Goal: Task Accomplishment & Management: Complete application form

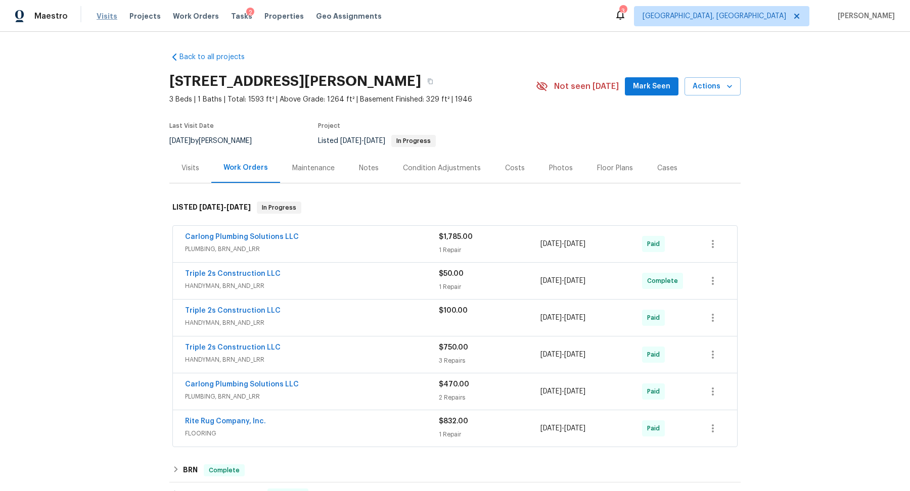
click at [103, 20] on span "Visits" at bounding box center [107, 16] width 21 height 10
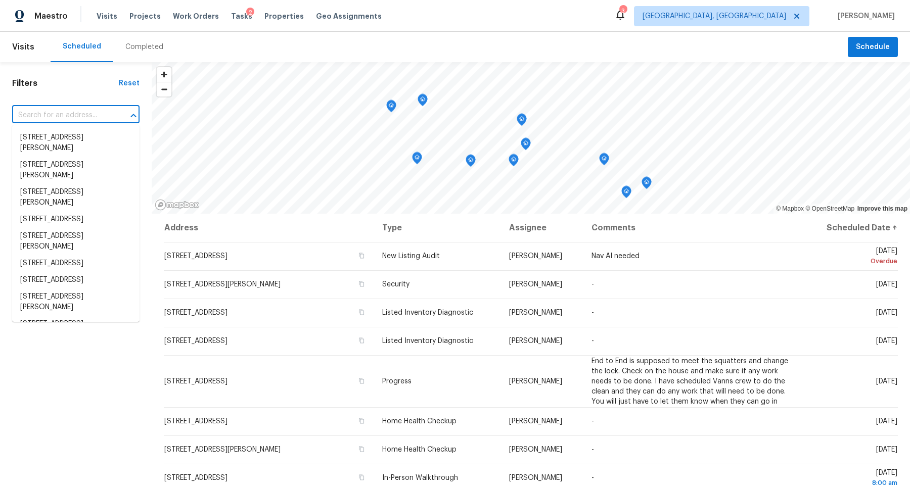
click at [85, 109] on input "text" at bounding box center [61, 116] width 99 height 16
click at [194, 20] on span "Work Orders" at bounding box center [196, 16] width 46 height 10
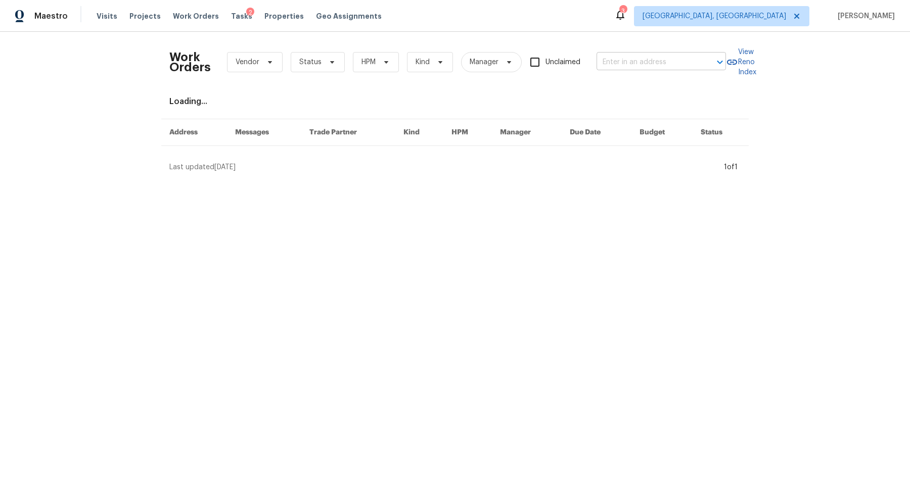
click at [660, 60] on input "text" at bounding box center [647, 63] width 101 height 16
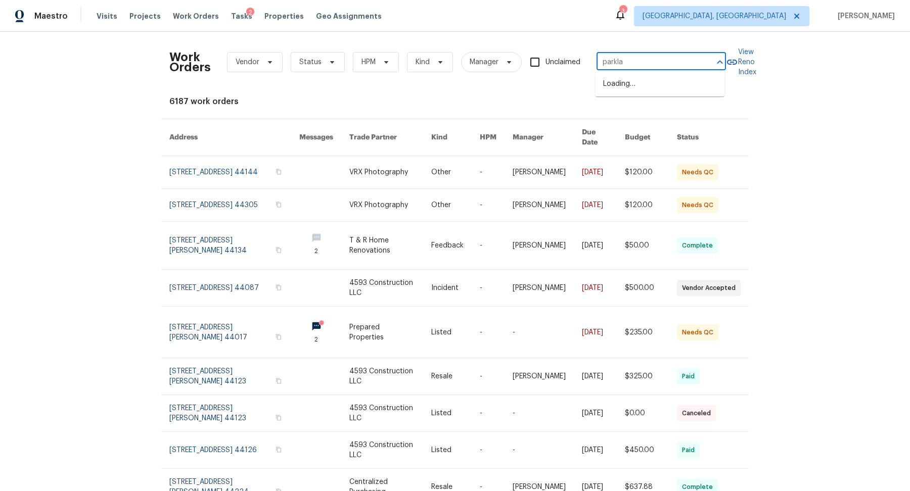
type input "parklan"
click at [675, 93] on li "2821 Parklane Dr, Cleveland, OH 44134" at bounding box center [659, 84] width 129 height 17
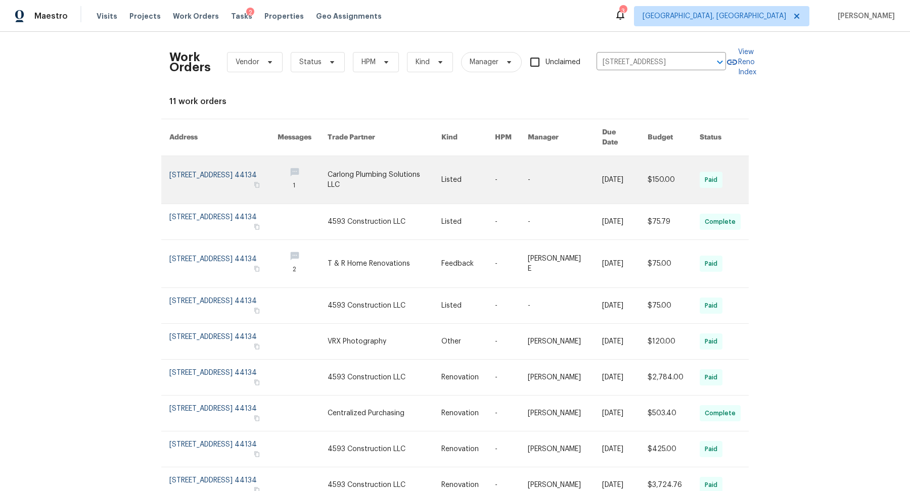
click at [186, 167] on link at bounding box center [223, 180] width 108 height 48
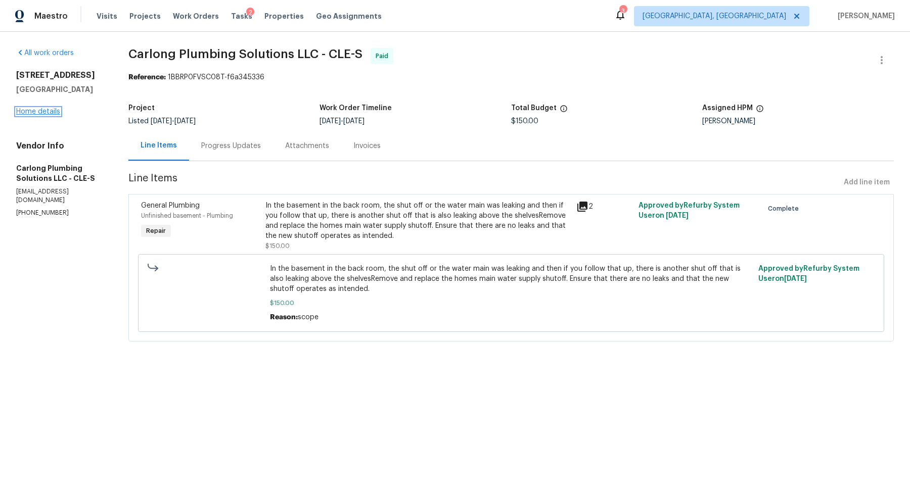
click at [52, 114] on link "Home details" at bounding box center [38, 111] width 44 height 7
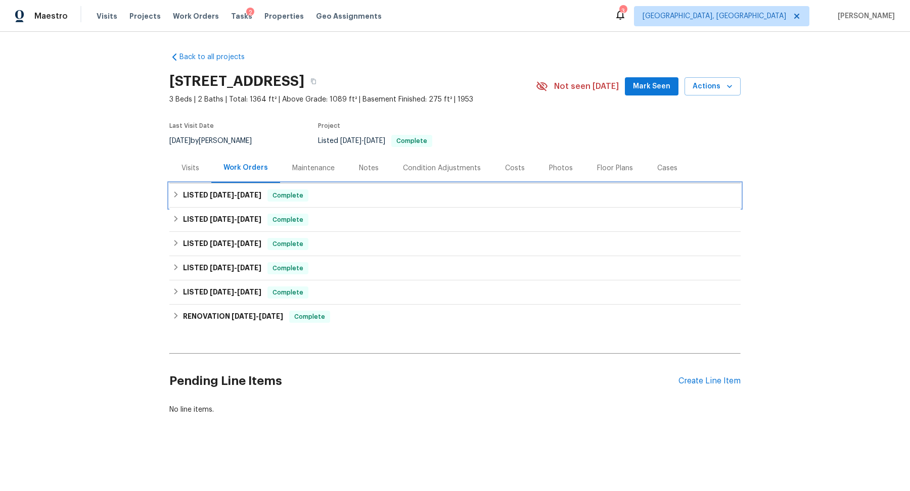
click at [234, 195] on span "8/22/25" at bounding box center [222, 195] width 24 height 7
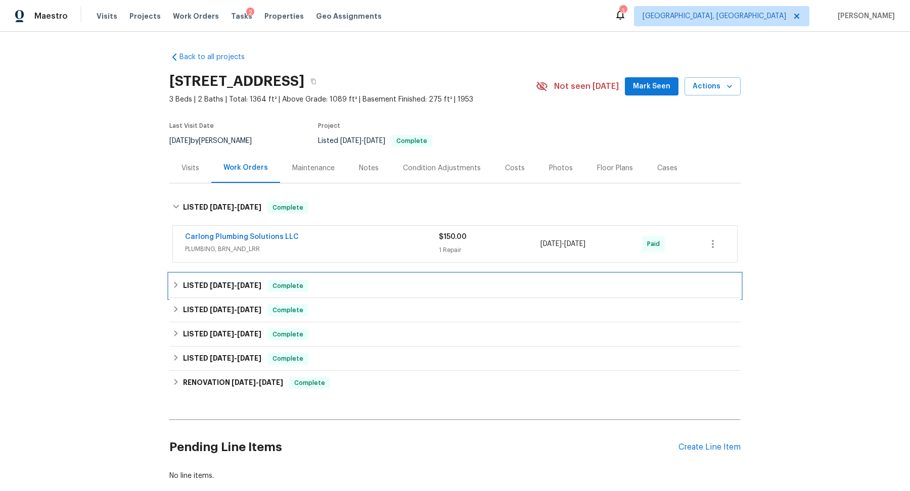
click at [225, 283] on span "8/22/25" at bounding box center [222, 285] width 24 height 7
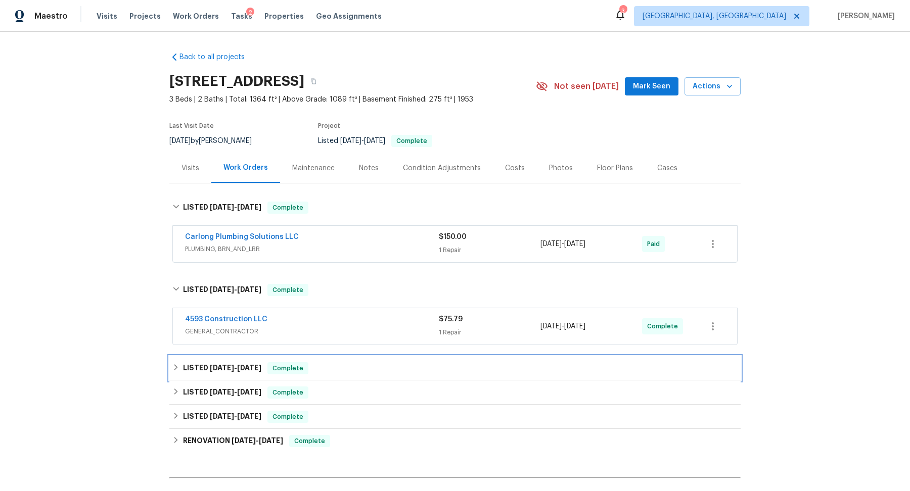
click at [215, 370] on span "8/18/25" at bounding box center [222, 368] width 24 height 7
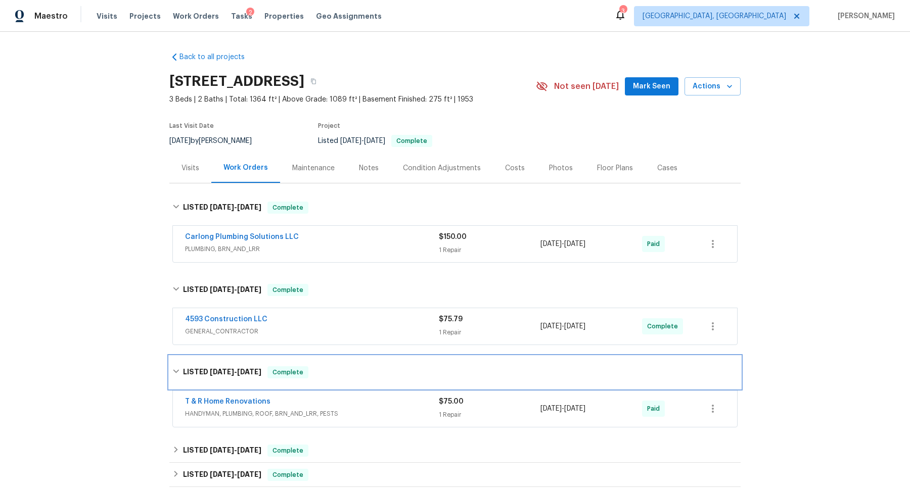
scroll to position [172, 0]
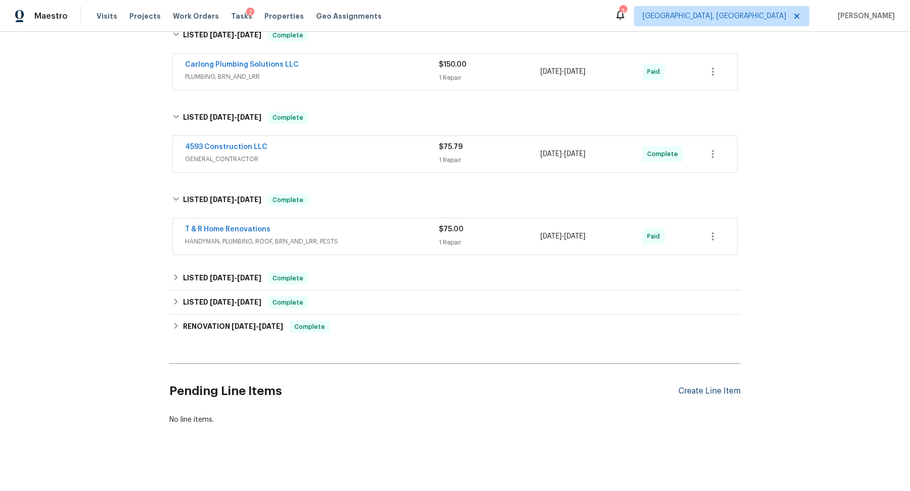
click at [701, 387] on div "Create Line Item" at bounding box center [709, 392] width 62 height 10
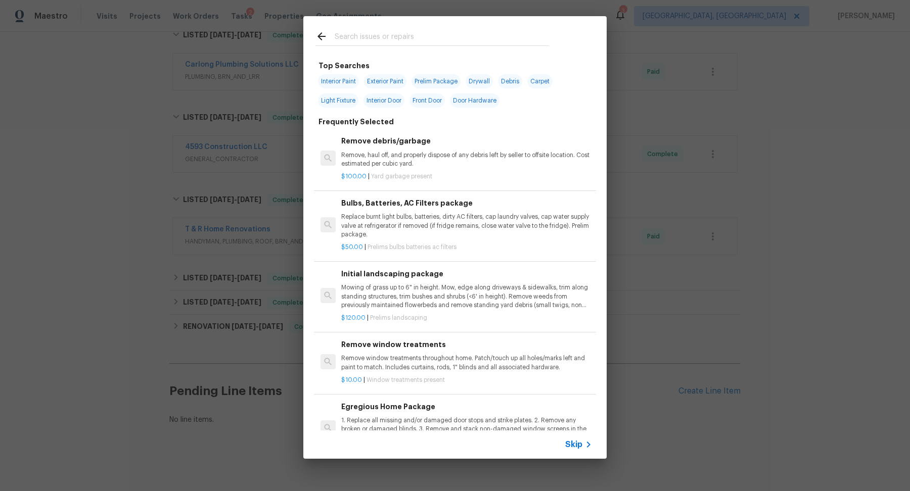
click at [349, 36] on input "text" at bounding box center [442, 37] width 214 height 15
type input "e"
type input "t"
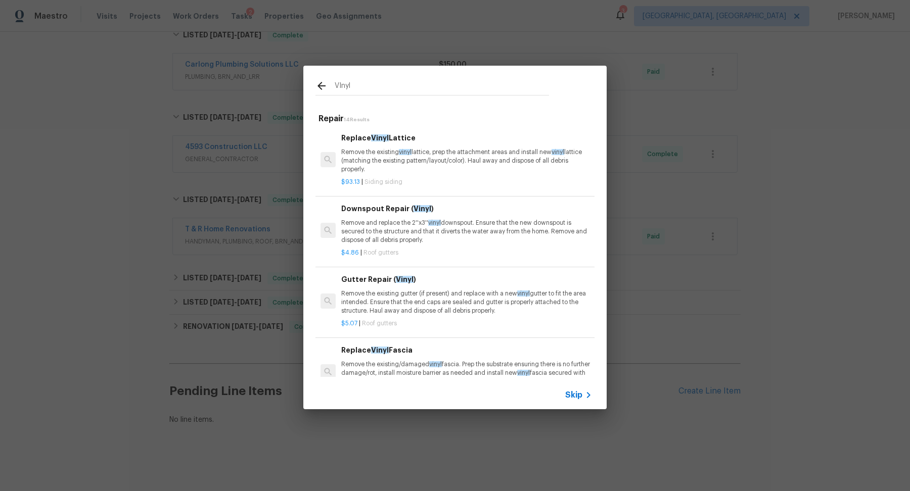
type input "VInyl"
click at [439, 169] on p "Remove the existing vinyl lattice, prep the attachment areas and install new vi…" at bounding box center [466, 161] width 251 height 26
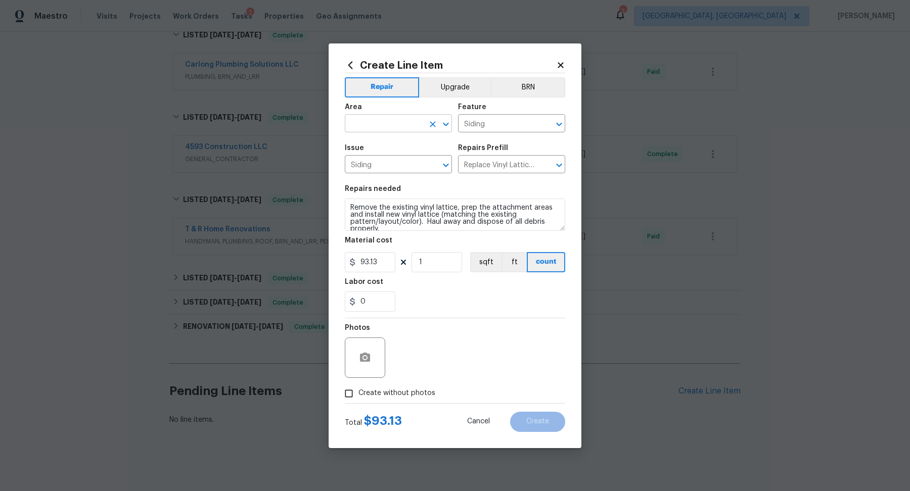
click at [399, 122] on input "text" at bounding box center [384, 125] width 79 height 16
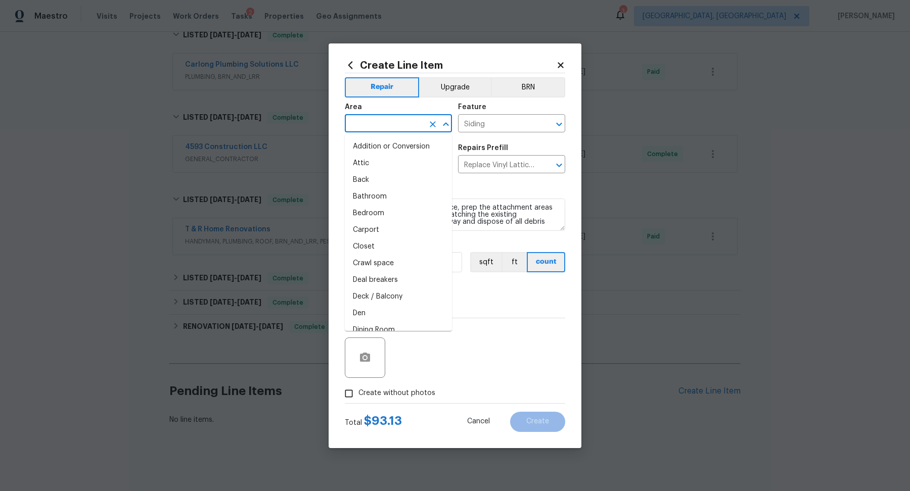
type input "S"
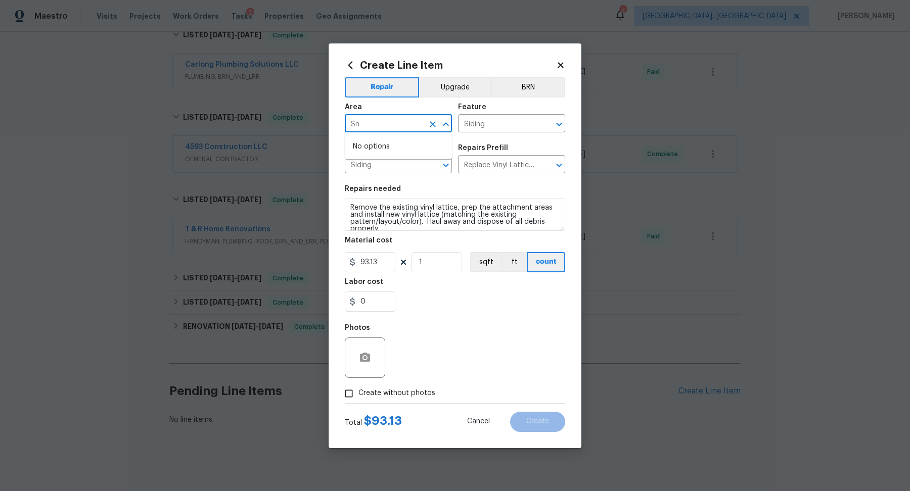
type input "S"
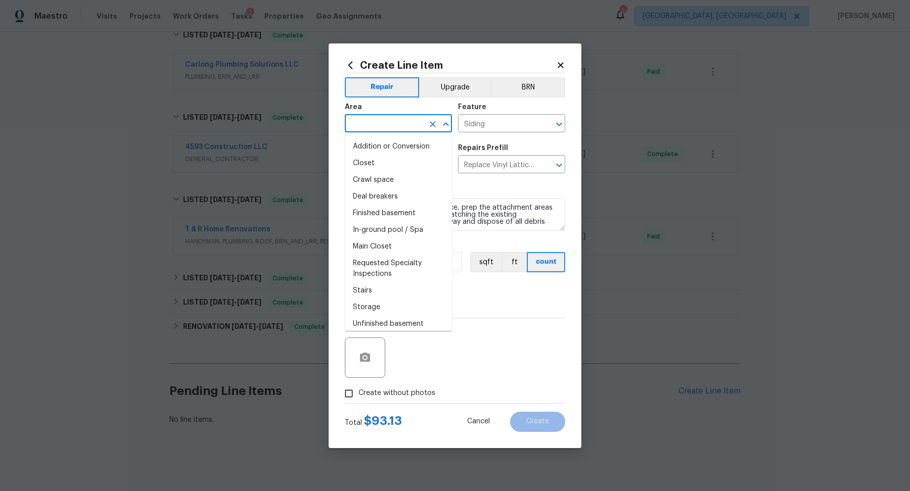
type input "u"
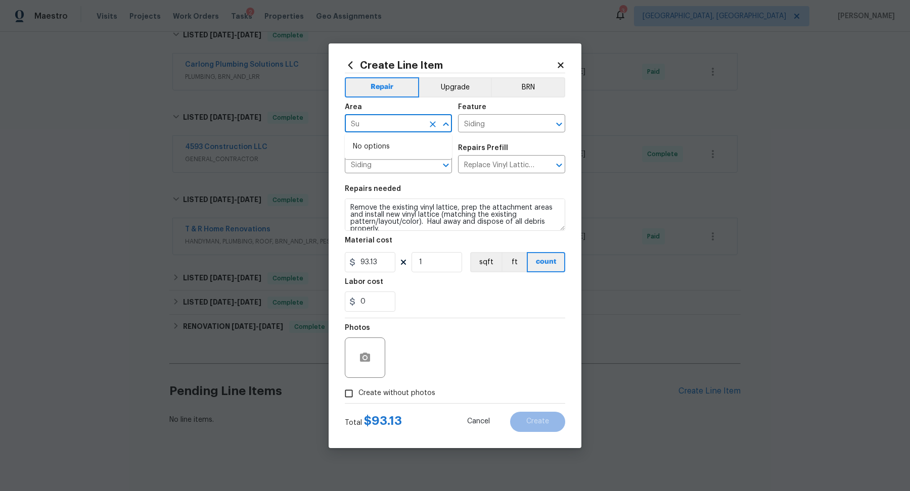
type input "S"
click at [417, 146] on li "Porch" at bounding box center [398, 147] width 107 height 17
type input "Porch"
click at [443, 210] on textarea "Remove the existing vinyl lattice, prep the attachment areas and install new vi…" at bounding box center [455, 215] width 220 height 32
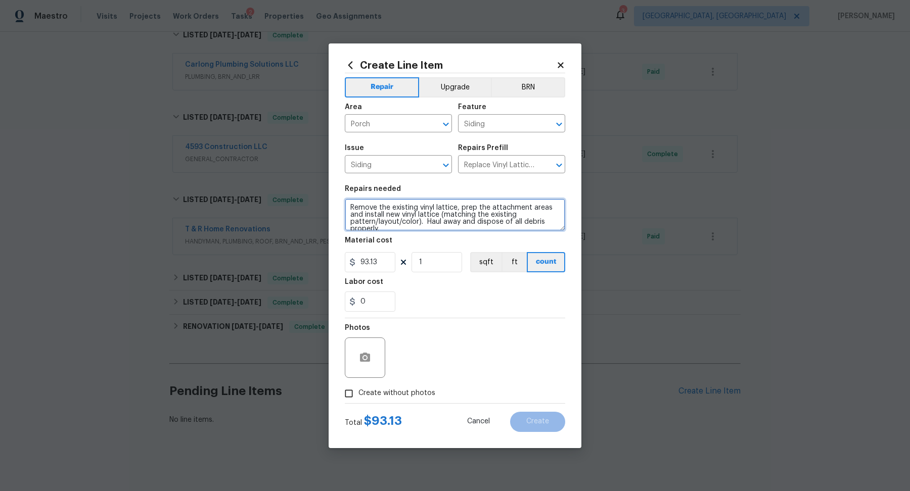
click at [442, 210] on textarea "Remove the existing vinyl lattice, prep the attachment areas and install new vi…" at bounding box center [455, 215] width 220 height 32
click at [349, 210] on textarea "Ceiling of vinyl soffit is falling on the run closest to back sliders." at bounding box center [455, 215] width 220 height 32
click at [405, 215] on textarea "SUN ROOM Ceiling of vinyl soffit is falling on the run closest to back sliders." at bounding box center [455, 215] width 220 height 32
type textarea "SUN ROOM Ceiling of vinyl soffit is falling on the run closest to back sliders.…"
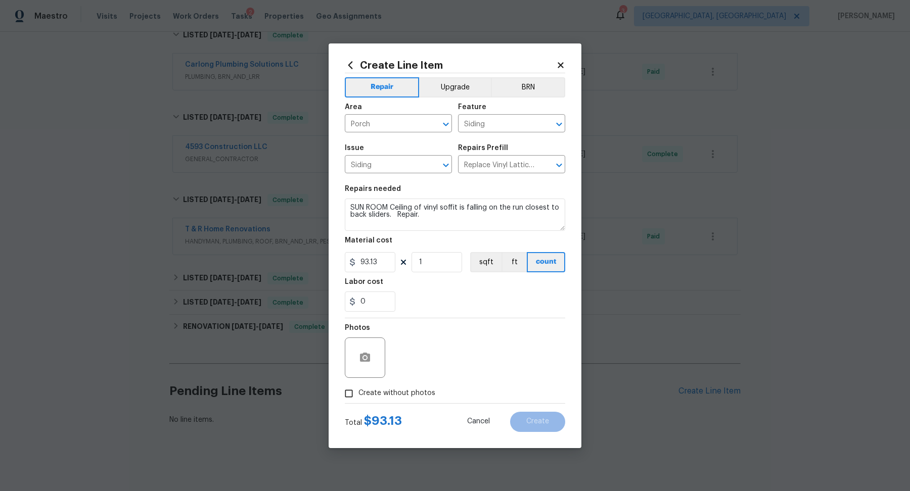
click at [352, 393] on input "Create without photos" at bounding box center [348, 393] width 19 height 19
checkbox input "true"
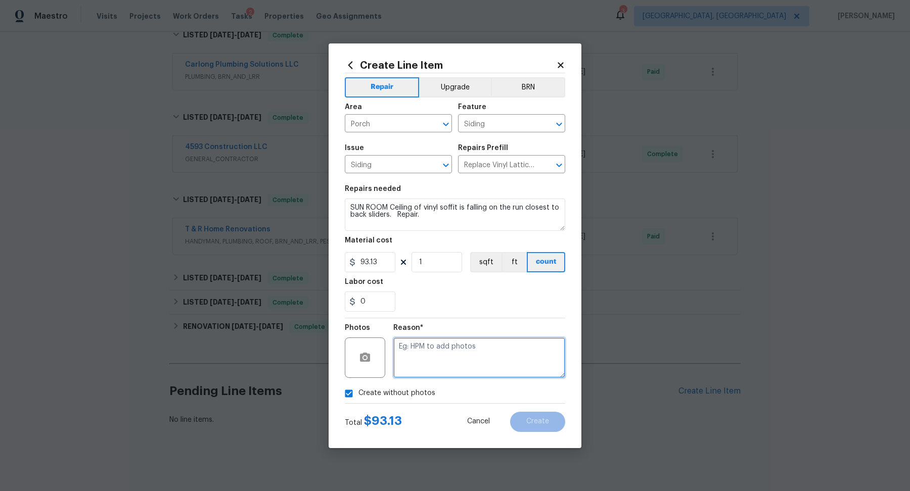
click at [477, 338] on textarea at bounding box center [479, 358] width 172 height 40
type textarea "desk"
click at [530, 416] on button "Create" at bounding box center [537, 422] width 55 height 20
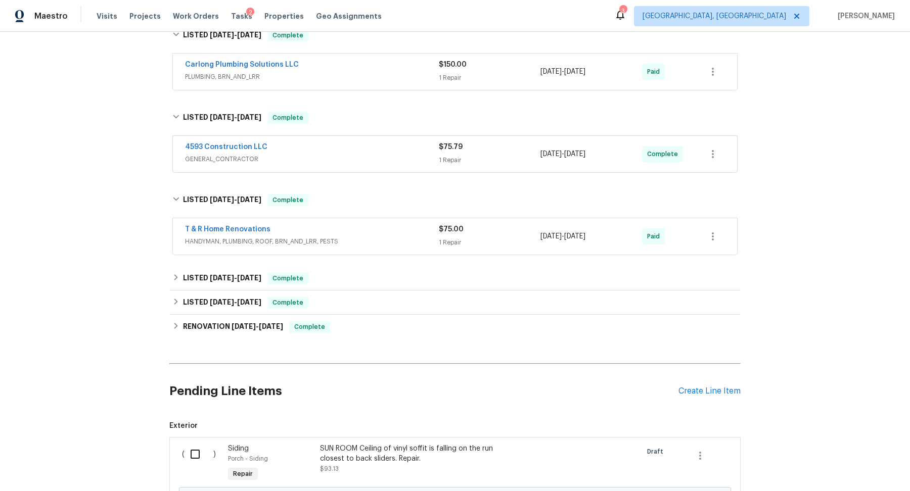
scroll to position [287, 0]
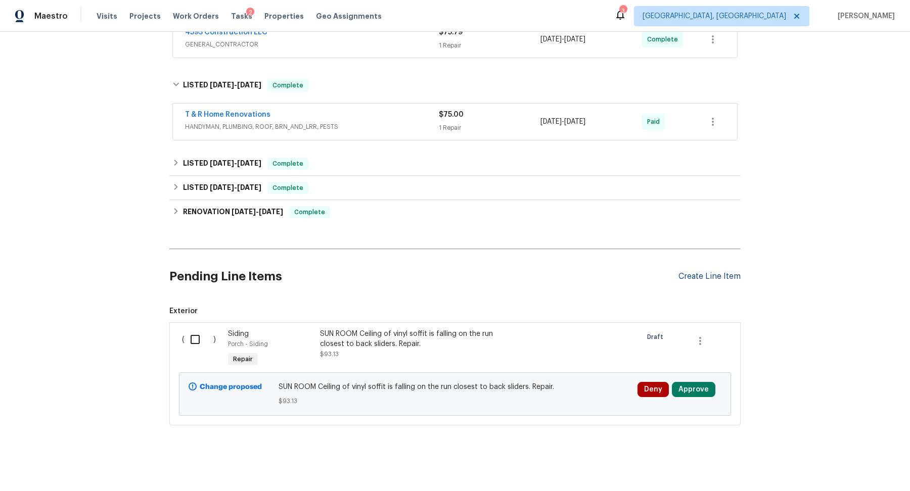
click at [690, 273] on div "Create Line Item" at bounding box center [709, 277] width 62 height 10
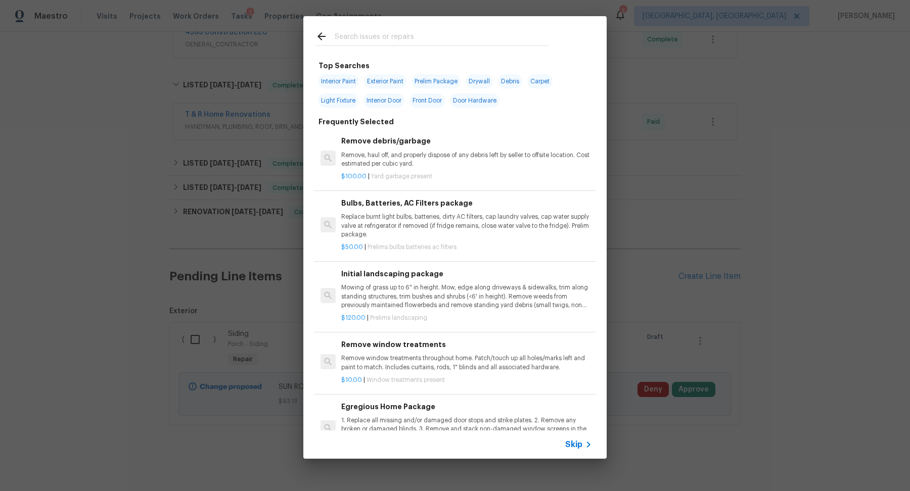
click at [400, 37] on input "text" at bounding box center [442, 37] width 214 height 15
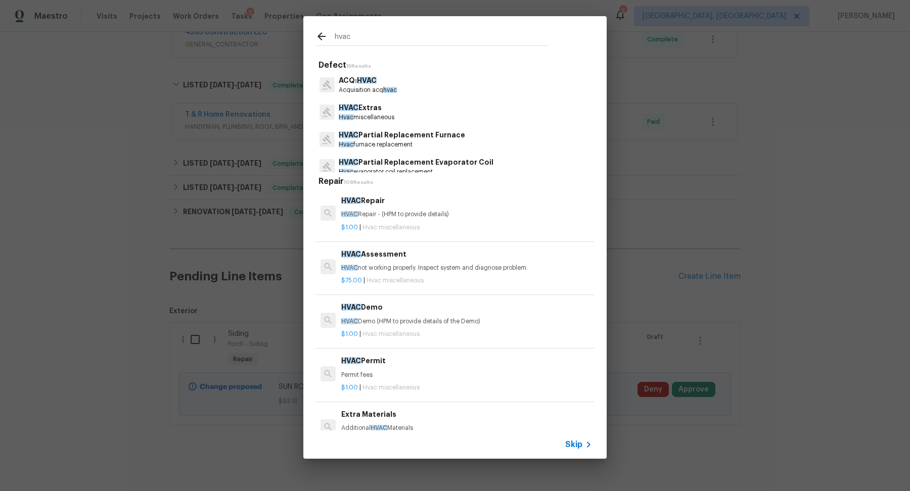
type input "hvac"
click at [402, 206] on h6 "HVAC Repair" at bounding box center [466, 200] width 251 height 11
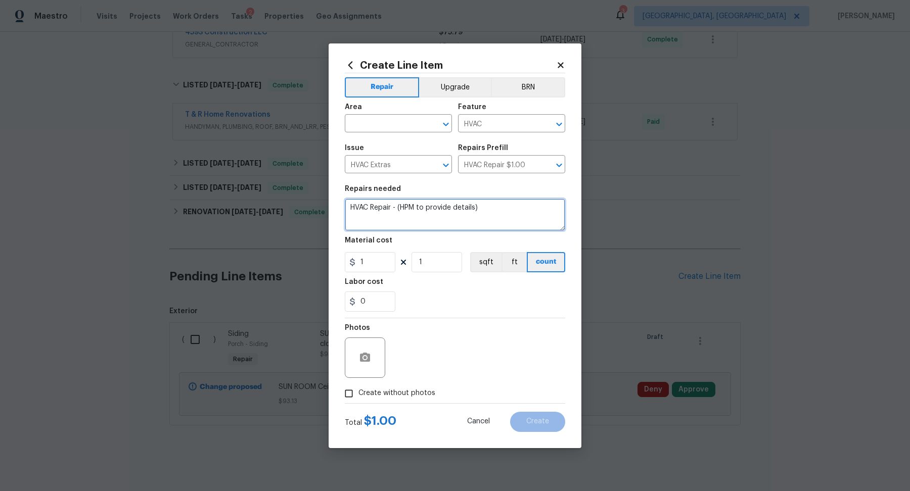
click at [398, 208] on textarea "HVAC Repair - (HPM to provide details)" at bounding box center [455, 215] width 220 height 32
type textarea "Agent reported there is paint on the kitchen countertop and a piece of HVAC con…"
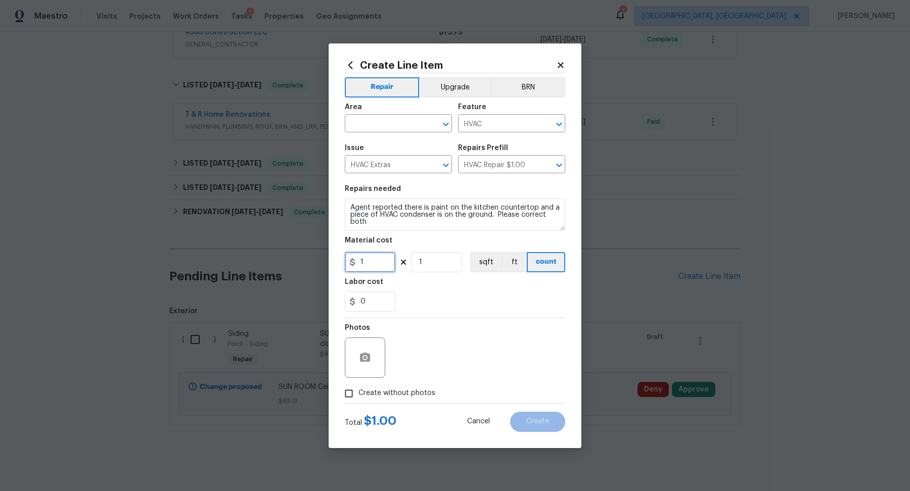
click at [374, 257] on input "1" at bounding box center [370, 262] width 51 height 20
type input "10"
click at [355, 399] on input "Create without photos" at bounding box center [348, 393] width 19 height 19
checkbox input "true"
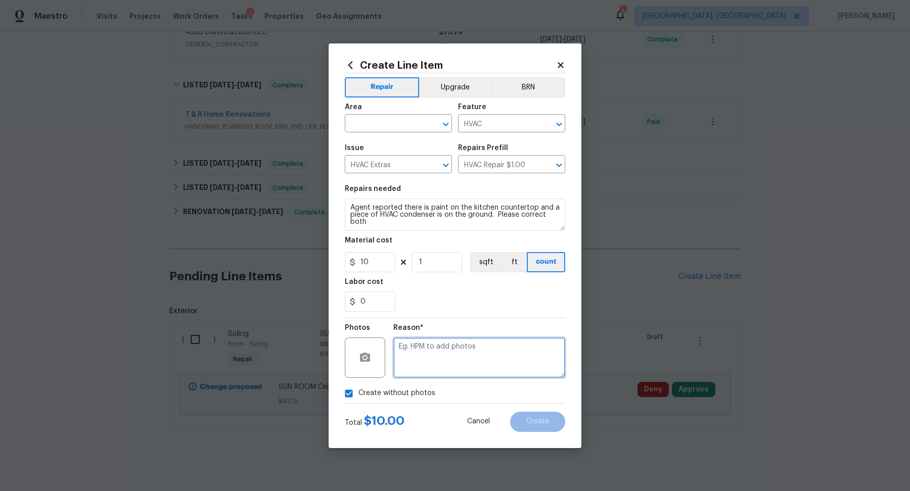
click at [409, 371] on textarea at bounding box center [479, 358] width 172 height 40
type textarea "desk"
click at [506, 394] on div "Create without photos" at bounding box center [455, 393] width 220 height 19
click at [386, 127] on input "text" at bounding box center [384, 125] width 79 height 16
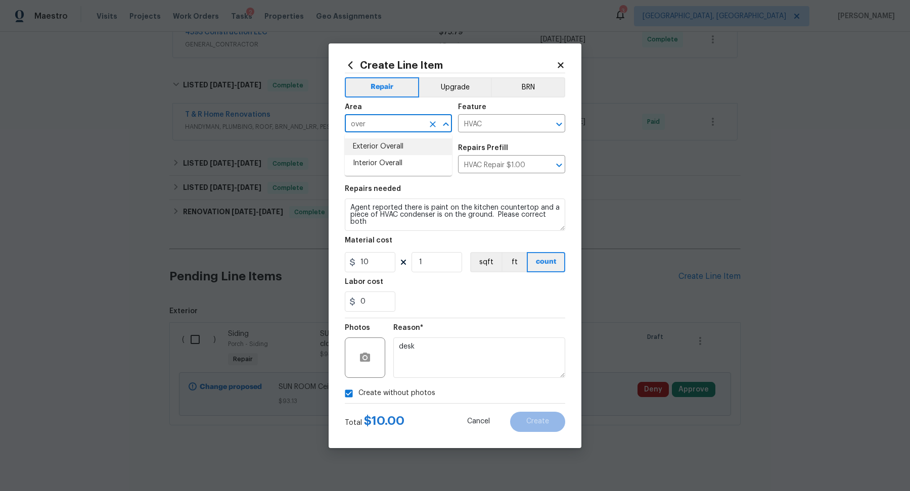
click at [392, 146] on li "Exterior Overall" at bounding box center [398, 147] width 107 height 17
type input "Exterior Overall"
click at [535, 416] on button "Create" at bounding box center [537, 422] width 55 height 20
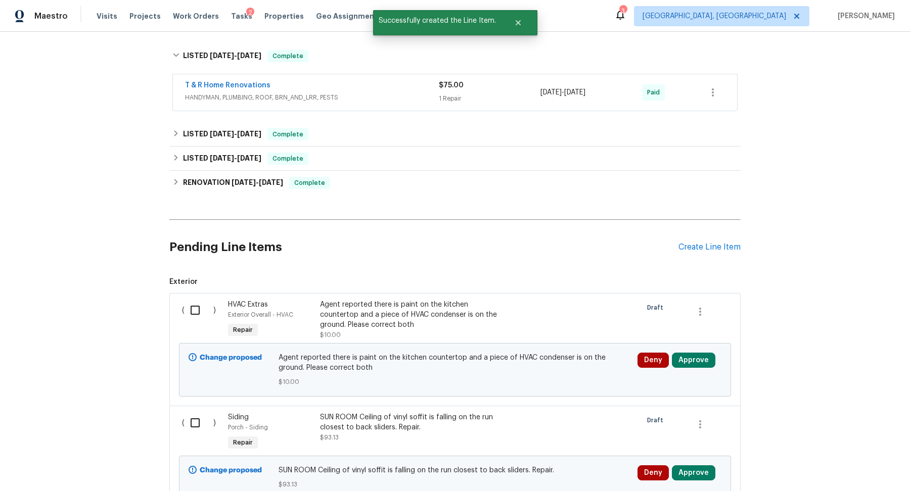
scroll to position [342, 0]
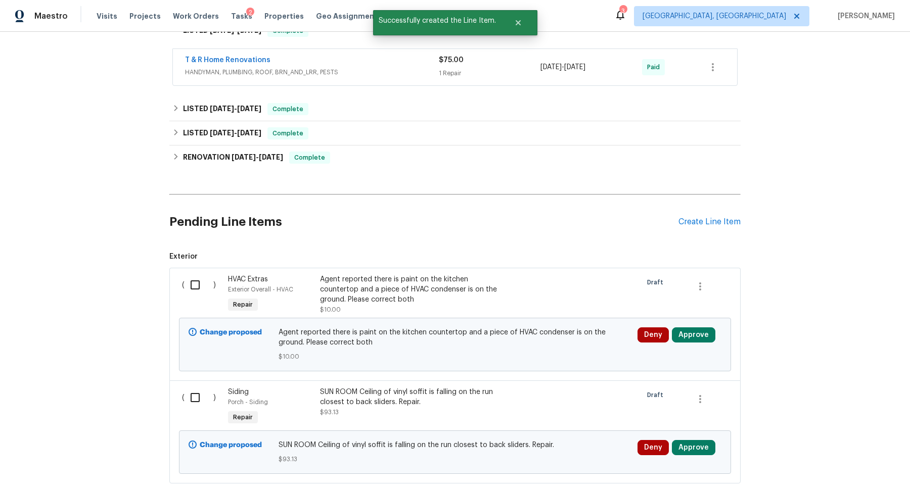
click at [198, 393] on input "checkbox" at bounding box center [199, 397] width 29 height 21
checkbox input "true"
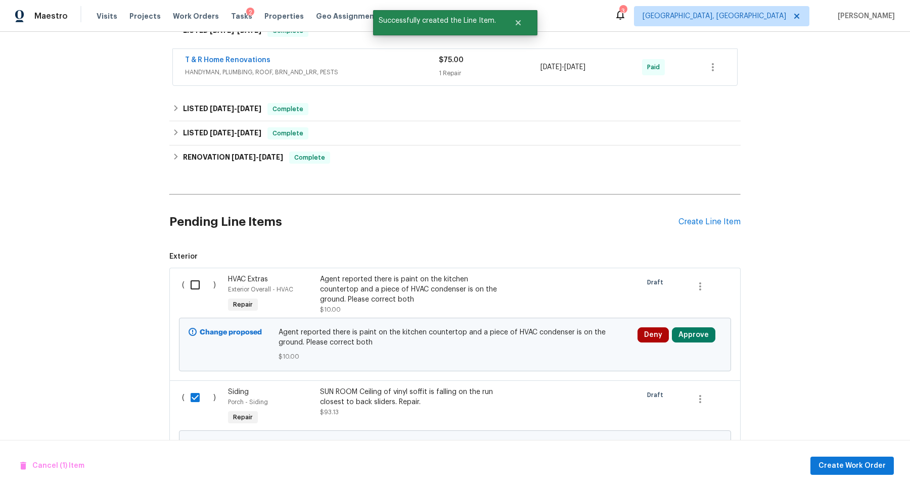
click at [199, 278] on input "checkbox" at bounding box center [199, 285] width 29 height 21
checkbox input "true"
click at [844, 469] on span "Create Work Order" at bounding box center [852, 466] width 67 height 13
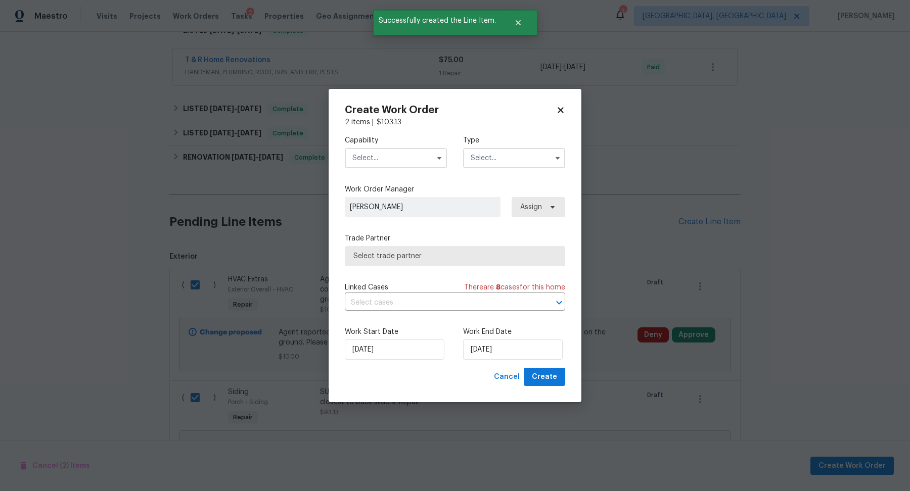
click at [388, 161] on input "text" at bounding box center [396, 158] width 102 height 20
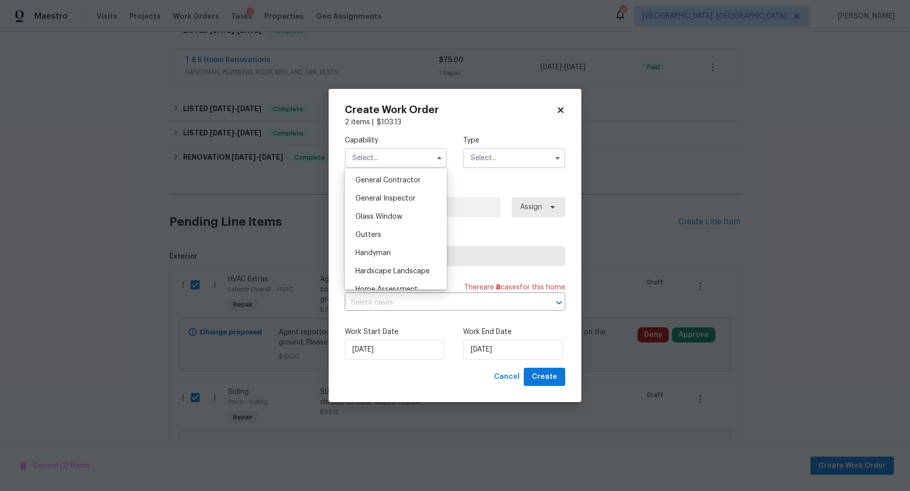
scroll to position [500, 0]
click at [384, 235] on span "Handyman" at bounding box center [372, 236] width 35 height 7
type input "Handyman"
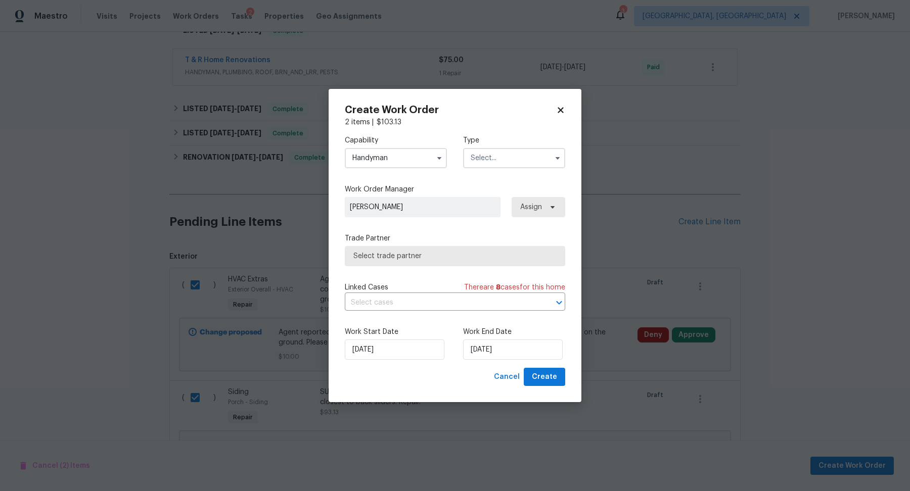
click at [484, 157] on input "text" at bounding box center [514, 158] width 102 height 20
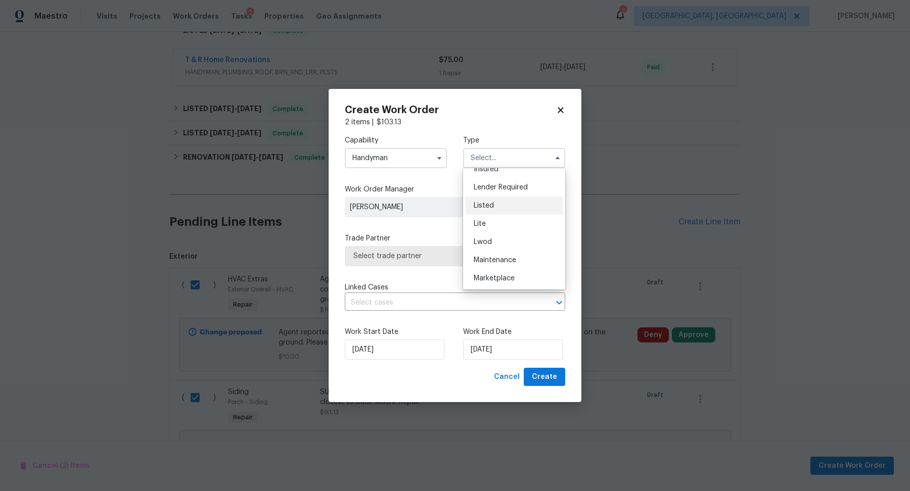
click at [481, 208] on span "Listed" at bounding box center [484, 205] width 20 height 7
type input "Listed"
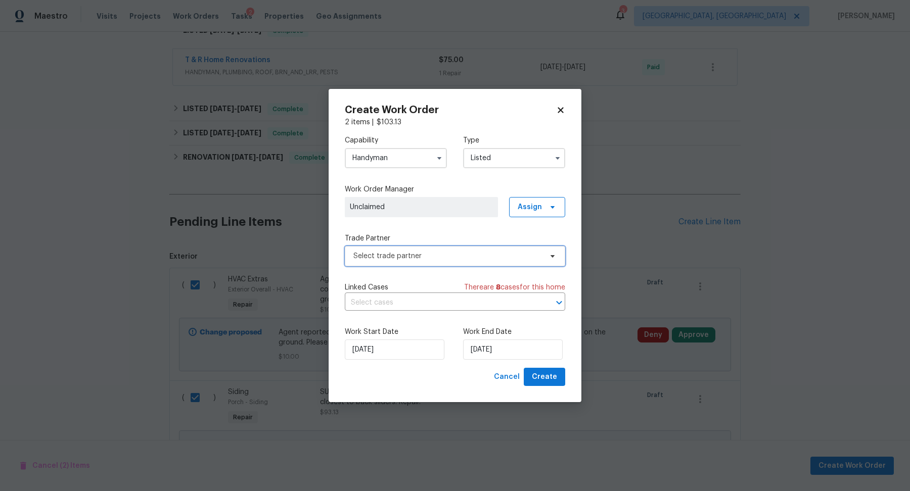
click at [414, 259] on span "Select trade partner" at bounding box center [447, 256] width 189 height 10
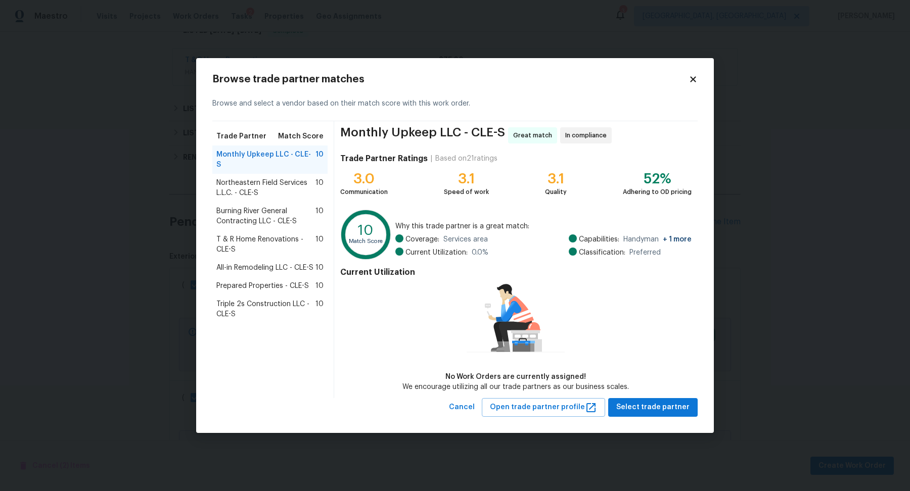
click at [283, 282] on div "Prepared Properties - CLE-S 10" at bounding box center [269, 286] width 115 height 18
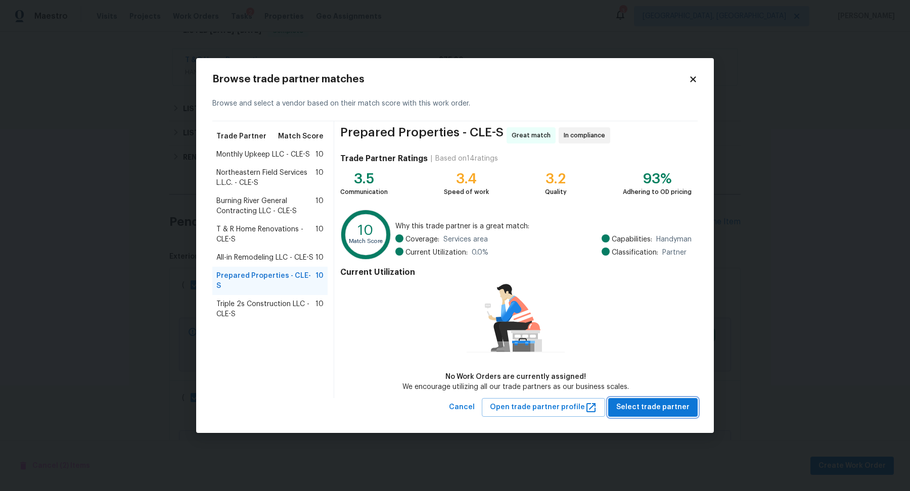
click at [641, 409] on span "Select trade partner" at bounding box center [652, 407] width 73 height 13
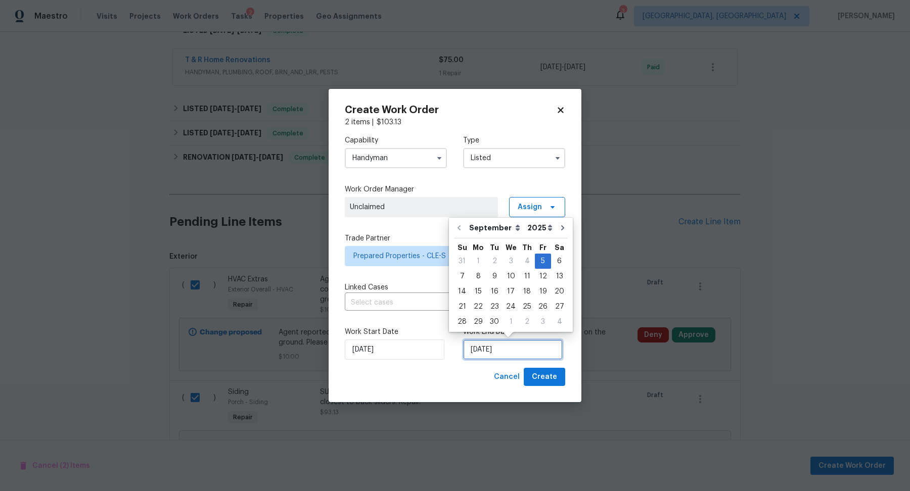
click at [509, 349] on input "[DATE]" at bounding box center [513, 350] width 100 height 20
click at [496, 278] on div "9" at bounding box center [494, 276] width 16 height 14
type input "9/9/2025"
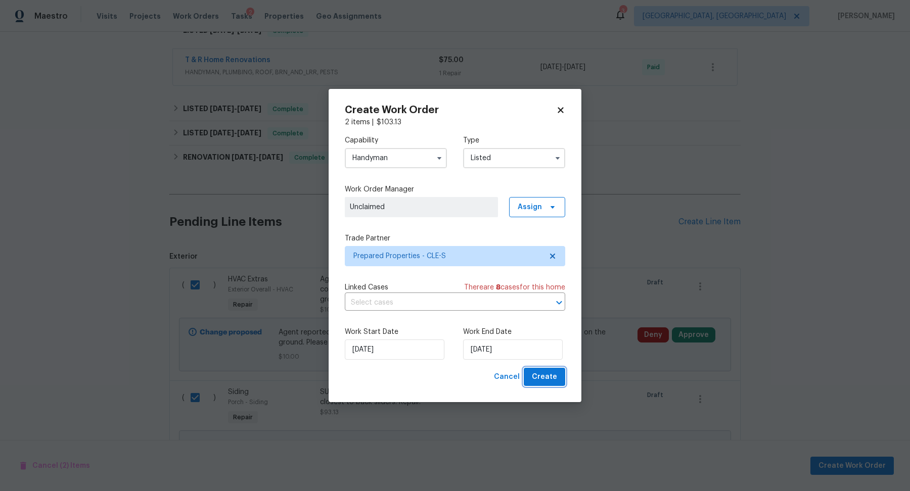
click at [543, 370] on button "Create" at bounding box center [544, 377] width 41 height 19
checkbox input "false"
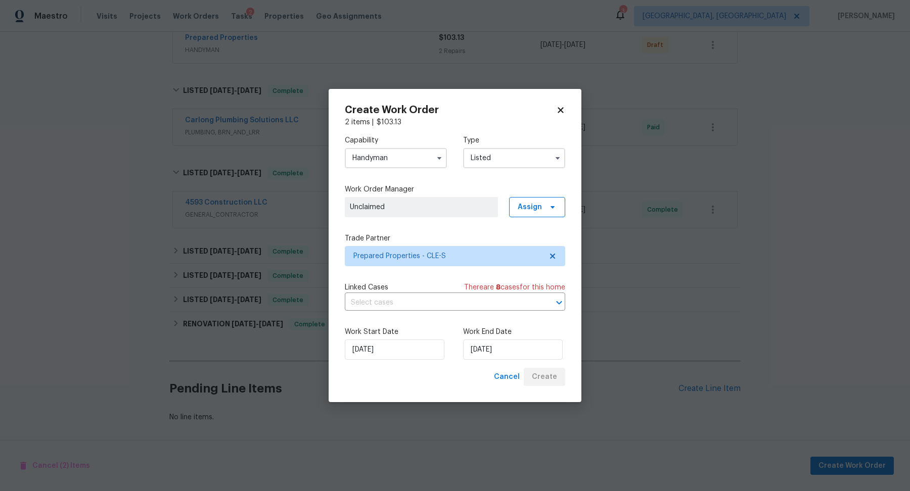
scroll to position [197, 0]
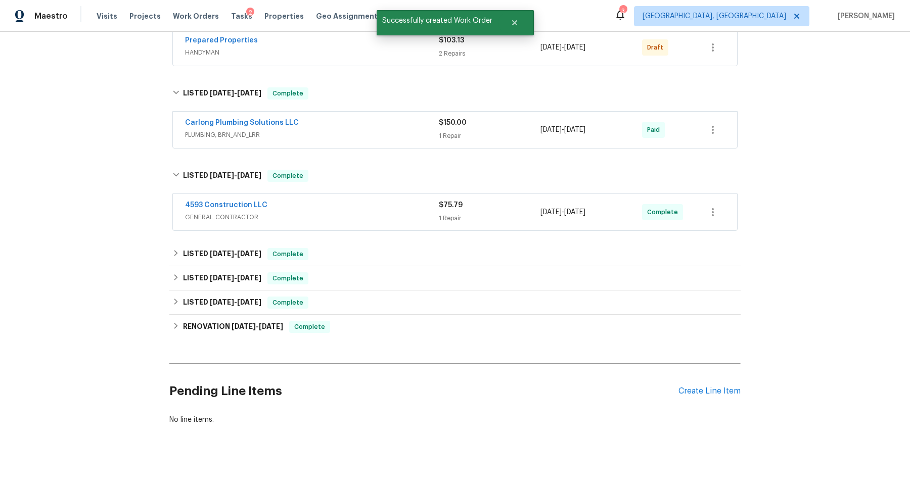
click at [52, 183] on div "Back to all projects 2821 Parklane Dr, Cleveland, OH 44134 3 Beds | 2 Baths | T…" at bounding box center [455, 262] width 910 height 460
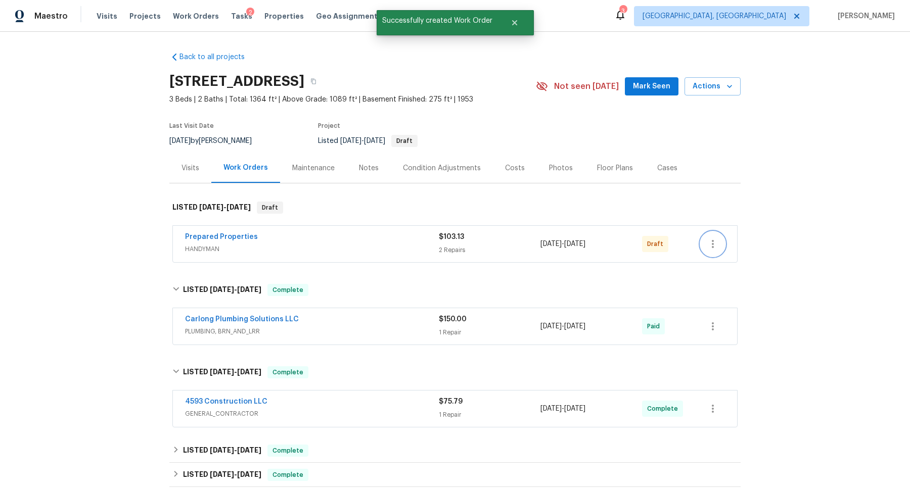
click at [712, 241] on icon "button" at bounding box center [713, 244] width 2 height 8
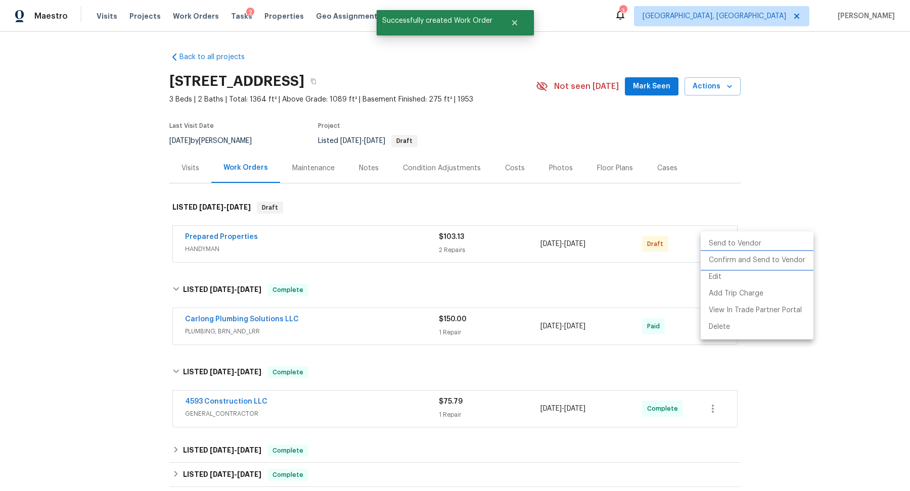
click at [715, 257] on li "Confirm and Send to Vendor" at bounding box center [757, 260] width 113 height 17
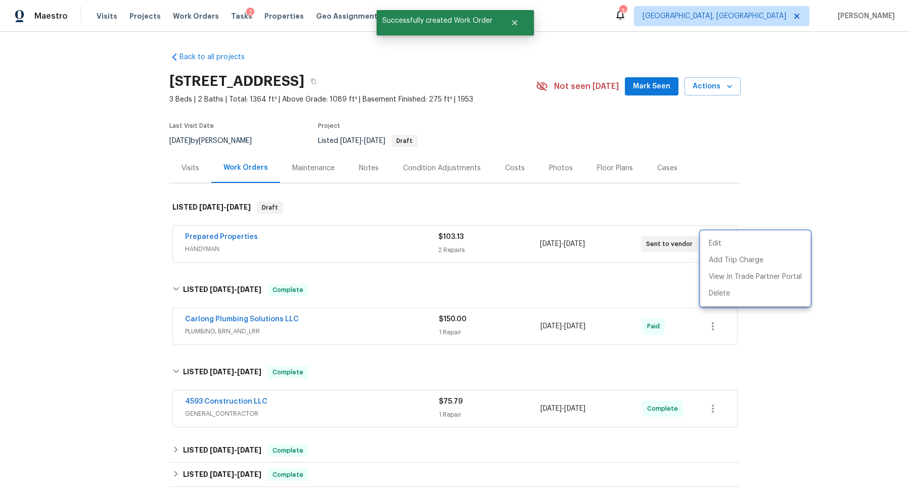
click at [696, 192] on div at bounding box center [455, 245] width 910 height 491
click at [191, 17] on span "Work Orders" at bounding box center [196, 16] width 46 height 10
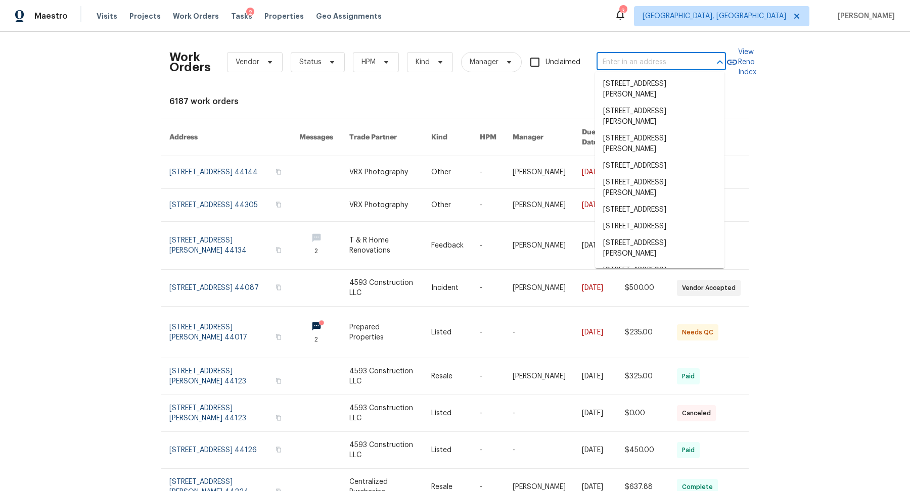
click at [637, 59] on input "text" at bounding box center [647, 63] width 101 height 16
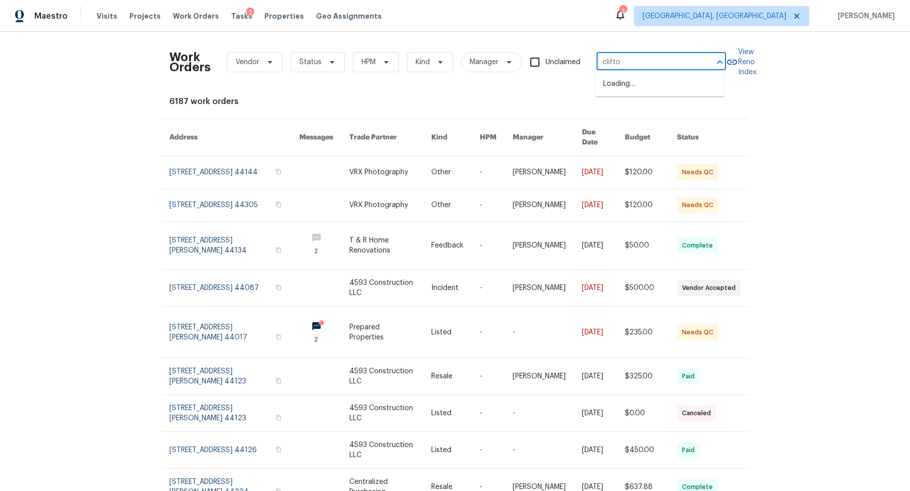
type input "clifton"
click at [620, 84] on li "1202 Clifton Ave, Akron, OH 44310" at bounding box center [659, 89] width 129 height 27
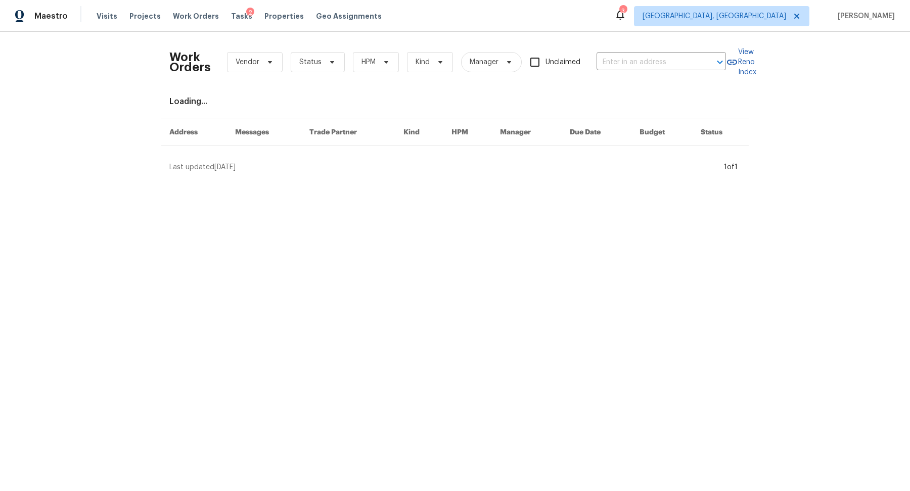
type input "1202 Clifton Ave, Akron, OH 44310"
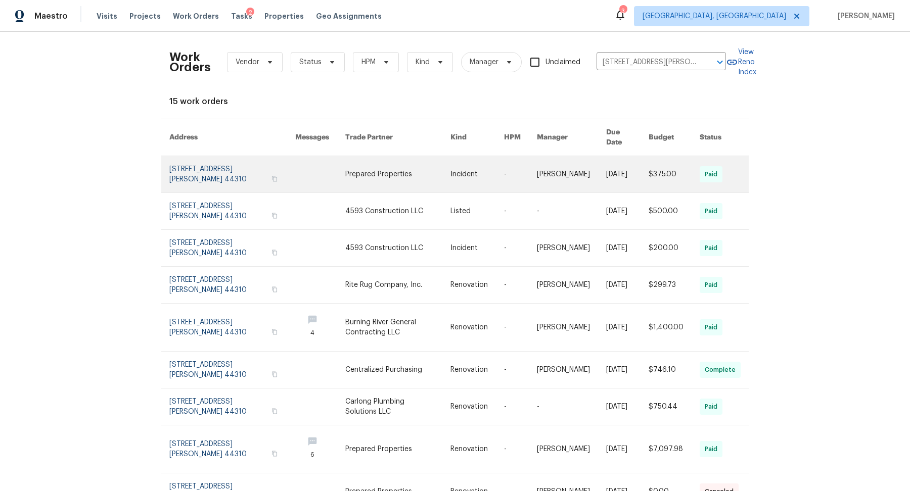
click at [206, 157] on link at bounding box center [232, 174] width 126 height 36
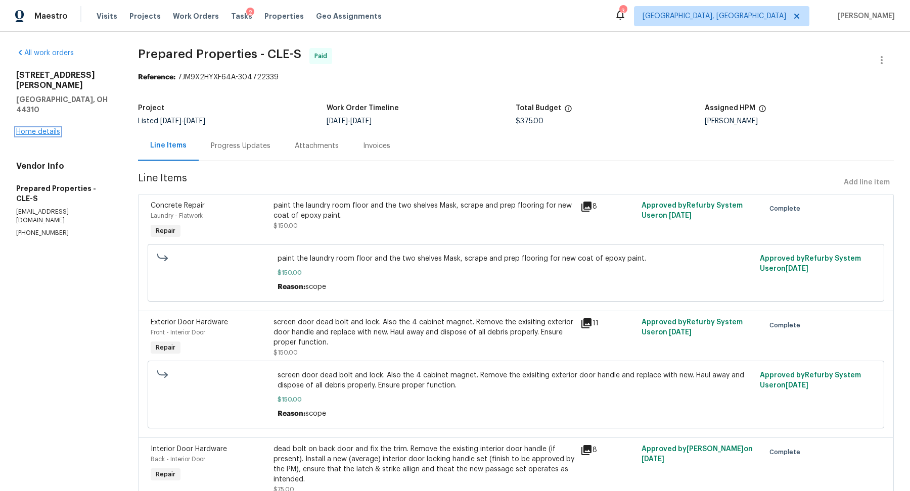
click at [27, 128] on link "Home details" at bounding box center [38, 131] width 44 height 7
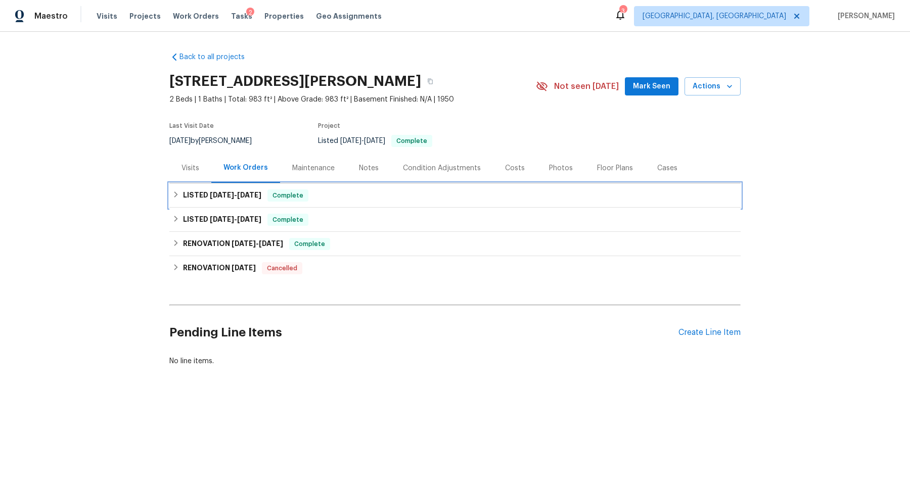
click at [217, 194] on span "8/20/25" at bounding box center [222, 195] width 24 height 7
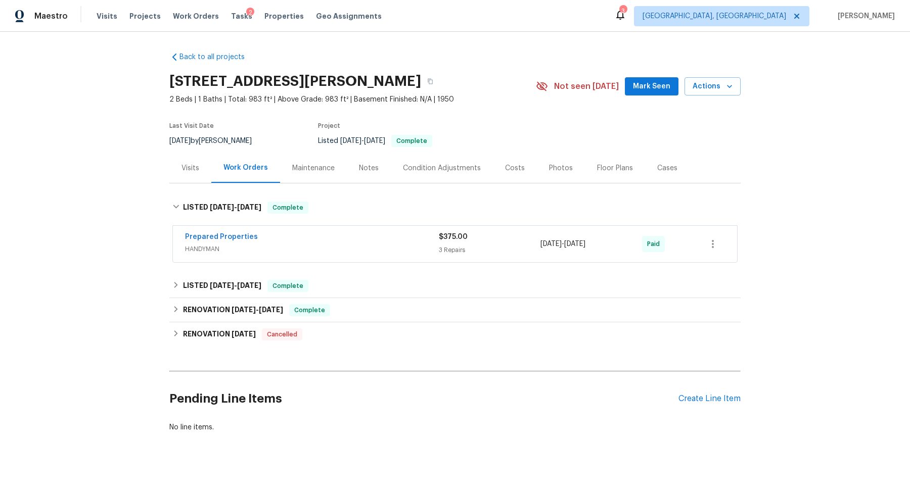
click at [425, 252] on span "HANDYMAN" at bounding box center [312, 249] width 254 height 10
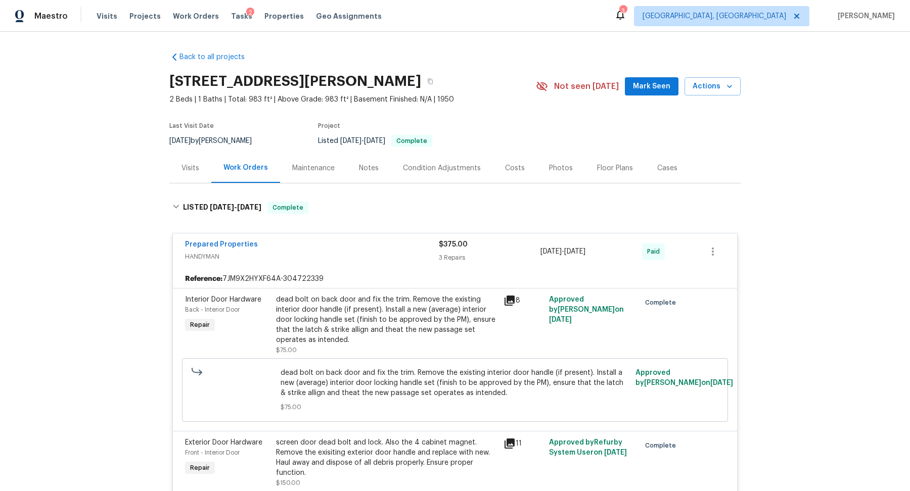
scroll to position [448, 0]
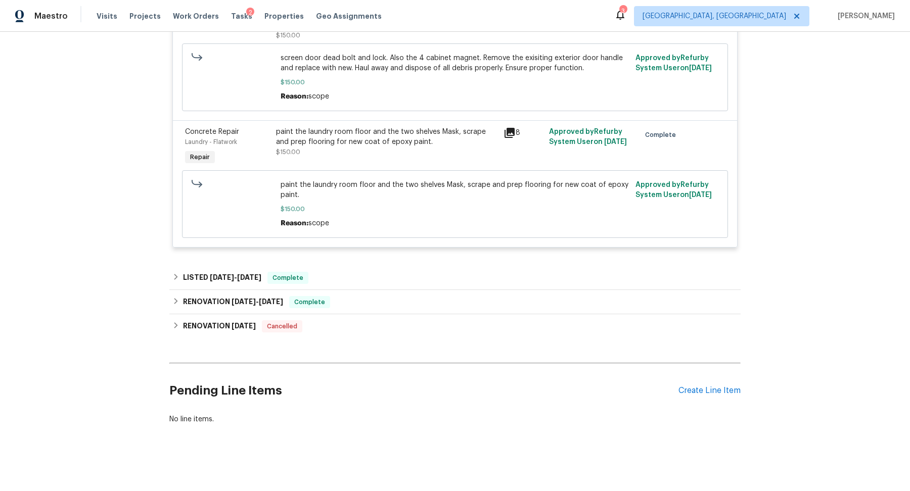
click at [707, 382] on div "Pending Line Items Create Line Item" at bounding box center [454, 391] width 571 height 47
click at [702, 389] on div "Create Line Item" at bounding box center [709, 391] width 62 height 10
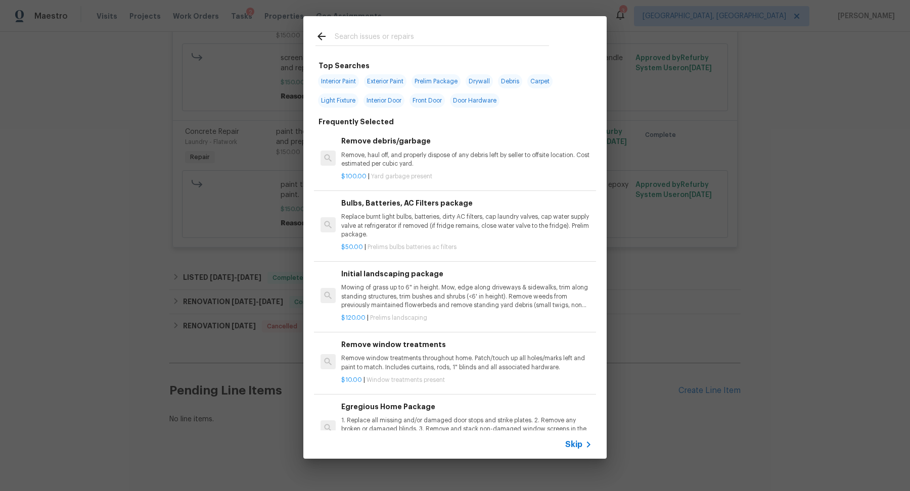
click at [371, 34] on input "text" at bounding box center [442, 37] width 214 height 15
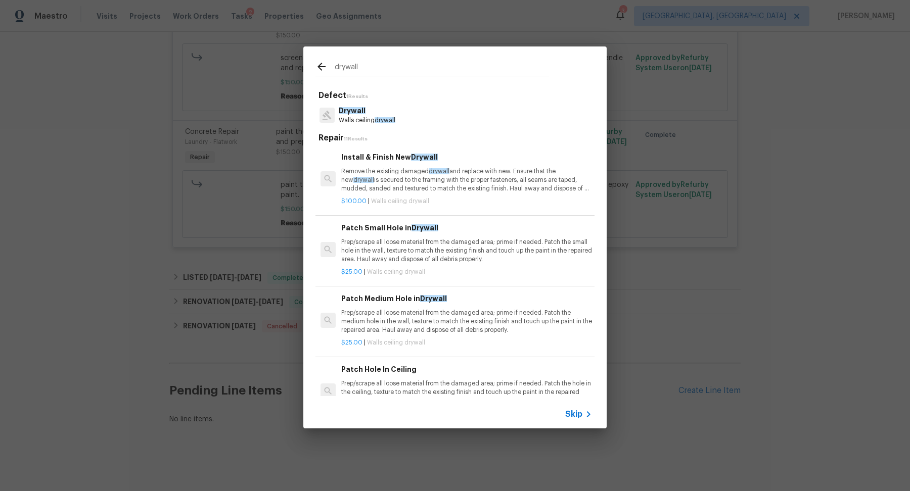
type input "drywall"
click at [383, 258] on p "Prep/scrape all loose material from the damaged area; prime if needed. Patch th…" at bounding box center [466, 251] width 251 height 26
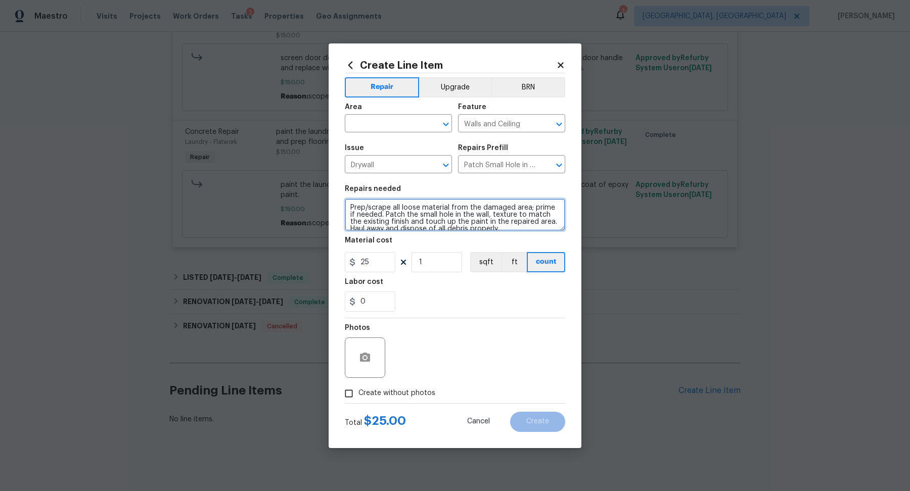
click at [377, 207] on textarea "Prep/scrape all loose material from the damaged area; prime if needed. Patch th…" at bounding box center [455, 215] width 220 height 32
click at [377, 206] on textarea "Prep/scrape all loose material from the damaged area; prime if needed. Patch th…" at bounding box center [455, 215] width 220 height 32
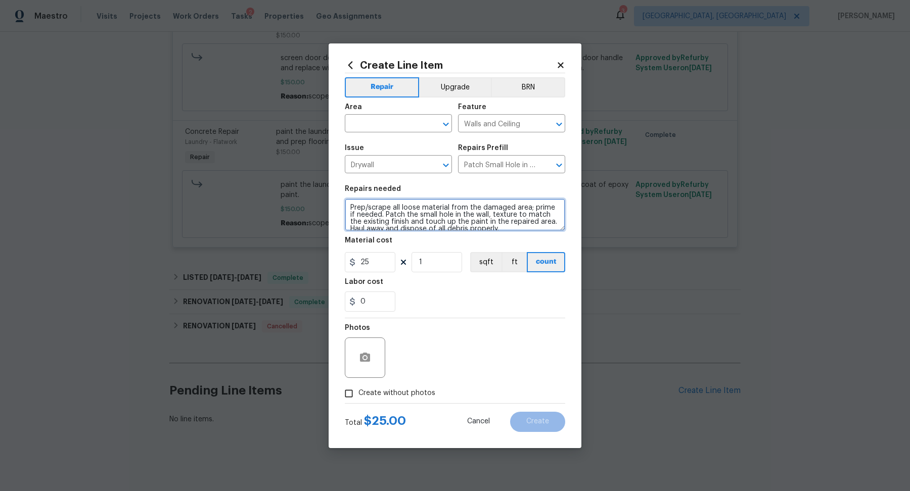
click at [377, 206] on textarea "Prep/scrape all loose material from the damaged area; prime if needed. Patch th…" at bounding box center [455, 215] width 220 height 32
click at [419, 225] on textarea "Paint is bubbled near Thru-wall" at bounding box center [455, 215] width 220 height 32
click at [463, 225] on textarea "Paint is bubbled near Thru-wall" at bounding box center [455, 215] width 220 height 32
click at [460, 221] on textarea "Paint is bubbled near Thru-wall" at bounding box center [455, 215] width 220 height 32
drag, startPoint x: 437, startPoint y: 220, endPoint x: 327, endPoint y: 198, distance: 111.8
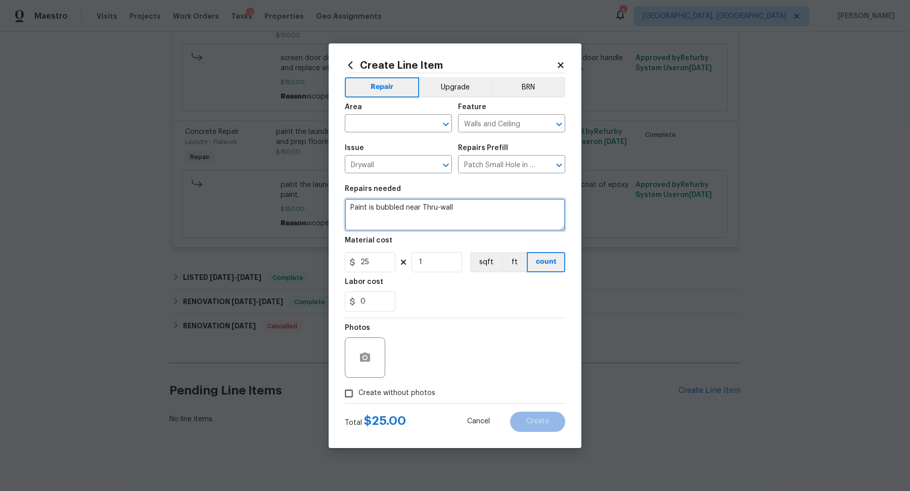
click at [327, 198] on div "Create Line Item Repair Upgrade BRN Area ​ Feature Walls and Ceiling ​ Issue Dr…" at bounding box center [455, 245] width 910 height 491
click at [363, 225] on textarea "Paint is bubbled near Thru-wall" at bounding box center [455, 215] width 220 height 32
click at [489, 204] on textarea "Paint is bubbled near Thru-wall" at bounding box center [455, 215] width 220 height 32
click at [508, 212] on textarea "Paint is bubbled near Thru-wall AC and in other bedroom facing back wall. Scrap…" at bounding box center [455, 215] width 220 height 32
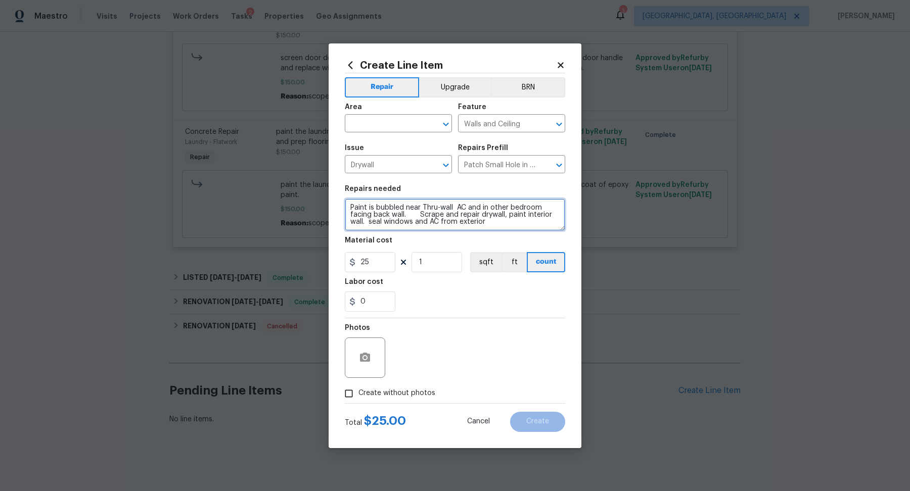
click at [523, 224] on textarea "Paint is bubbled near Thru-wall AC and in other bedroom facing back wall. Scrap…" at bounding box center [455, 215] width 220 height 32
type textarea "Paint is bubbled near Thru-wall AC and in other bedroom facing back wall. Scrap…"
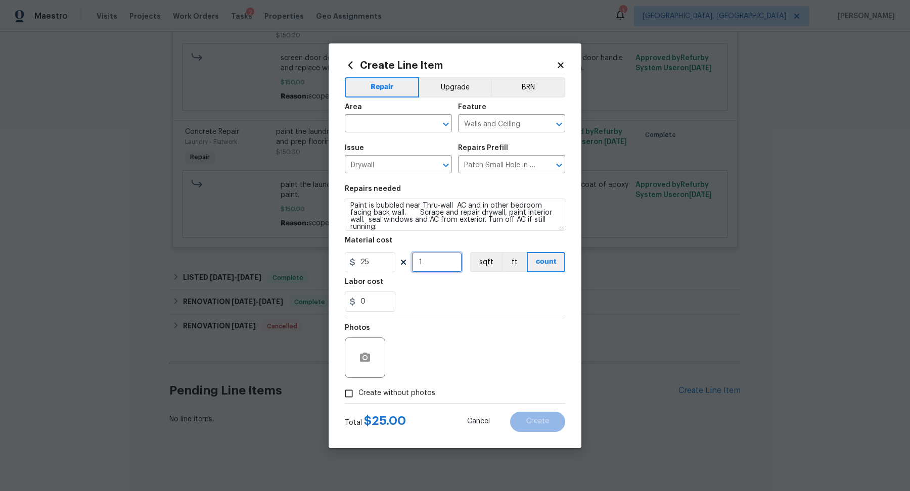
click at [429, 268] on input "1" at bounding box center [437, 262] width 51 height 20
type input "10"
click at [434, 303] on div "0" at bounding box center [455, 302] width 220 height 20
click at [396, 393] on span "Create without photos" at bounding box center [396, 393] width 77 height 11
click at [358, 393] on input "Create without photos" at bounding box center [348, 393] width 19 height 19
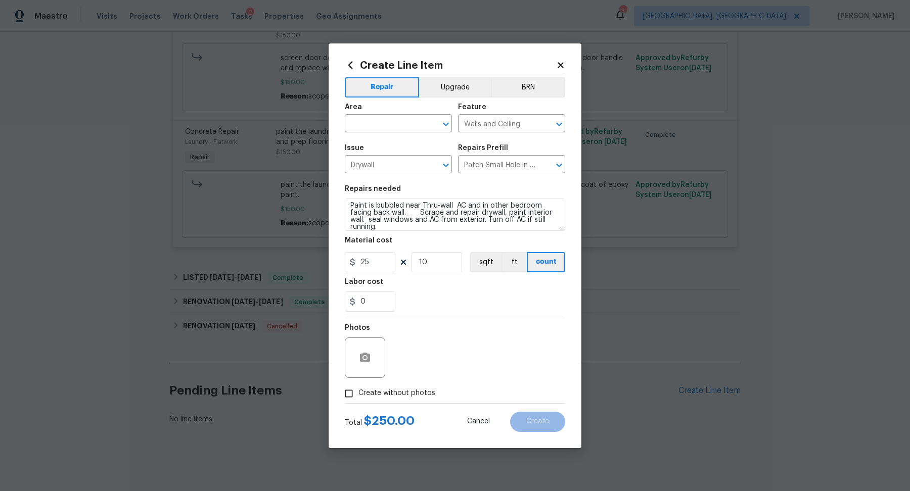
checkbox input "true"
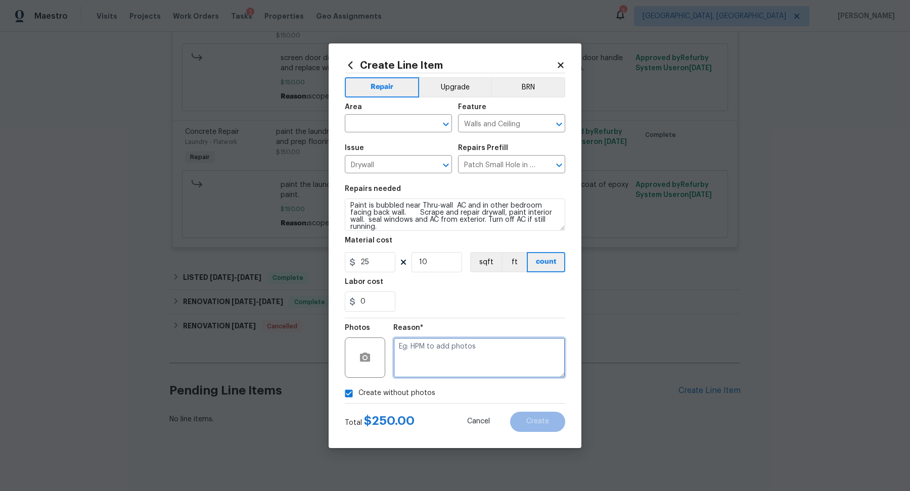
click at [447, 346] on textarea at bounding box center [479, 358] width 172 height 40
type textarea "desk"
click at [381, 119] on input "text" at bounding box center [384, 125] width 79 height 16
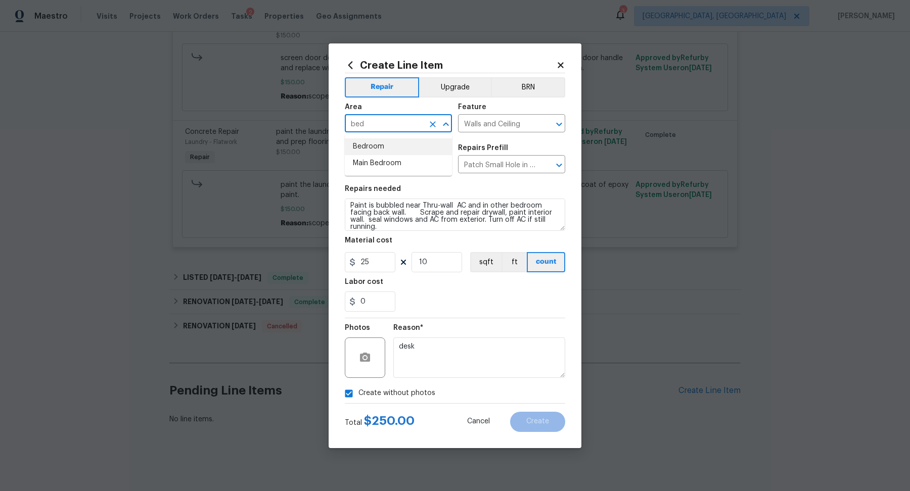
click at [364, 152] on li "Bedroom" at bounding box center [398, 147] width 107 height 17
type input "Bedroom"
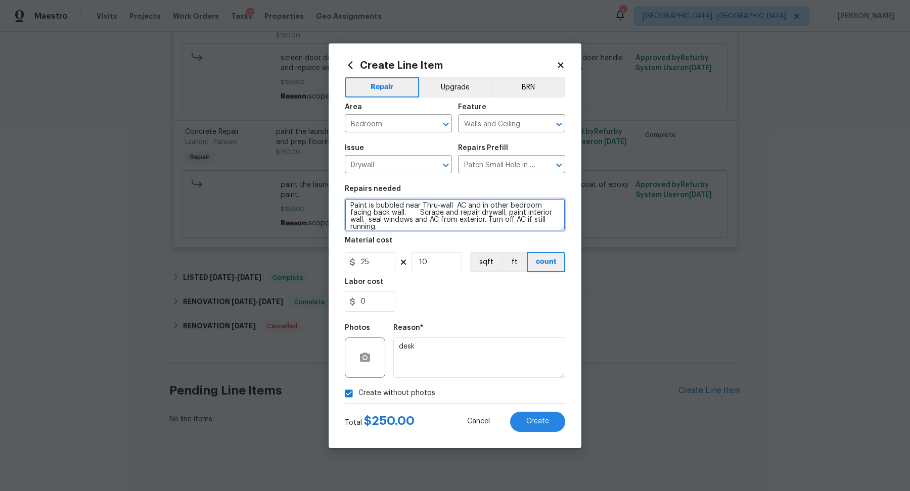
click at [517, 230] on textarea "Paint is bubbled near Thru-wall AC and in other bedroom facing back wall. Scrap…" at bounding box center [455, 215] width 220 height 32
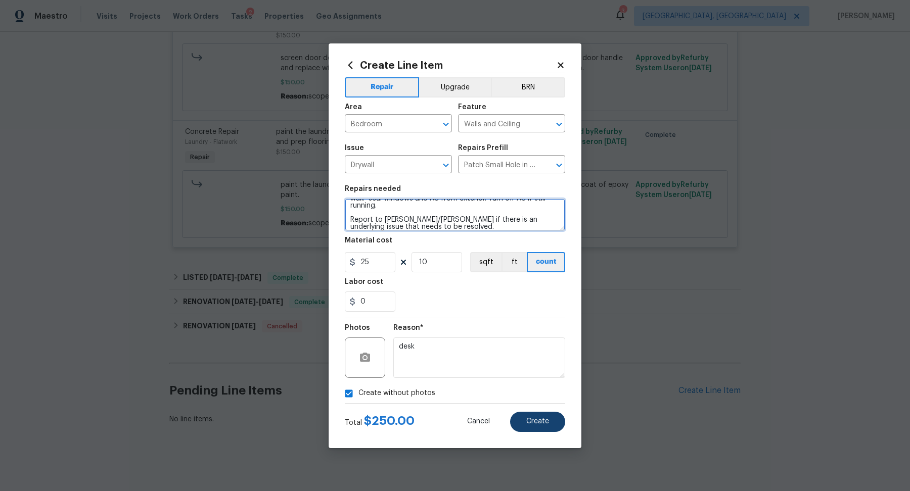
type textarea "Paint is bubbled near Thru-wall AC and in other bedroom facing back wall. Scrap…"
click at [531, 416] on button "Create" at bounding box center [537, 422] width 55 height 20
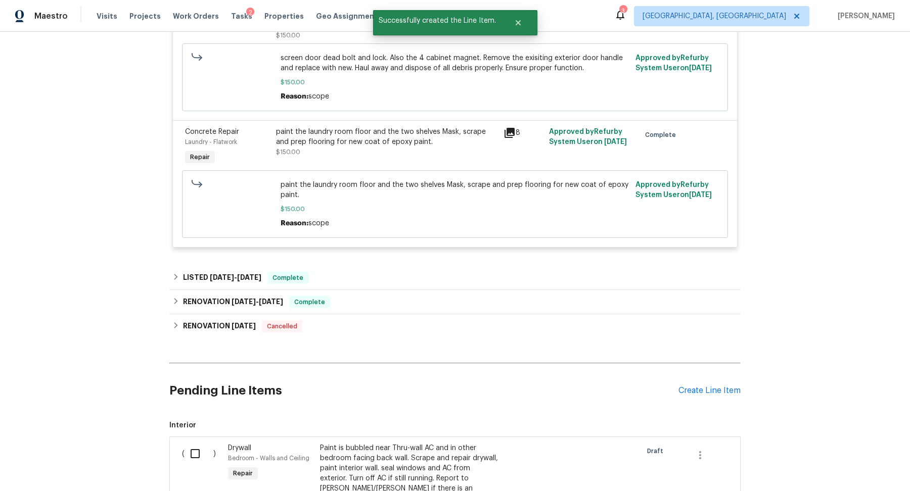
scroll to position [613, 0]
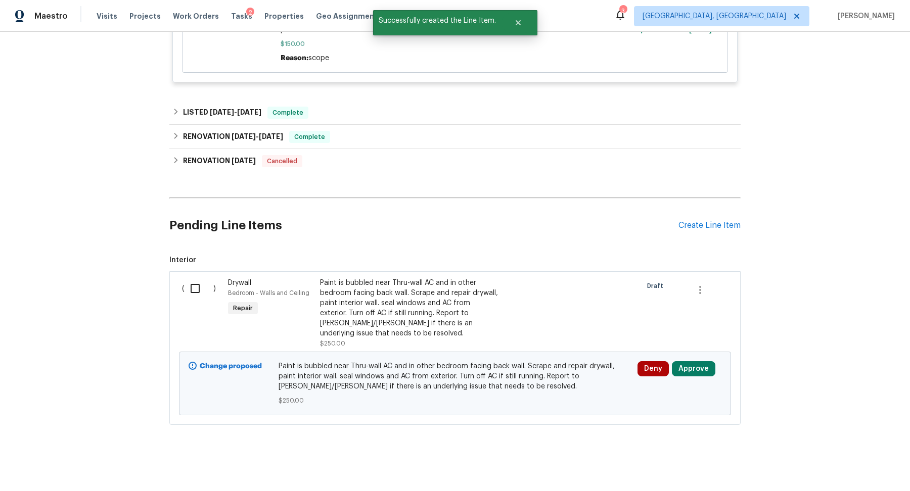
click at [194, 288] on input "checkbox" at bounding box center [199, 288] width 29 height 21
checkbox input "true"
click at [863, 461] on span "Create Work Order" at bounding box center [852, 466] width 67 height 13
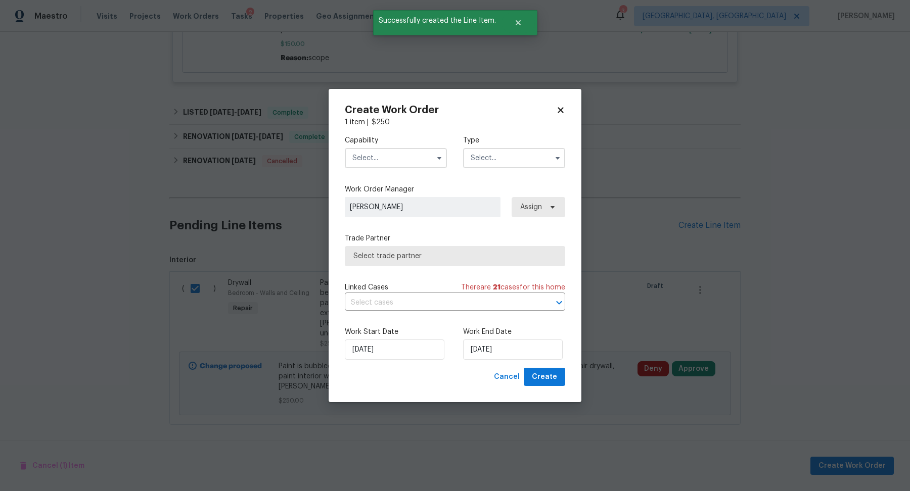
click at [366, 155] on input "text" at bounding box center [396, 158] width 102 height 20
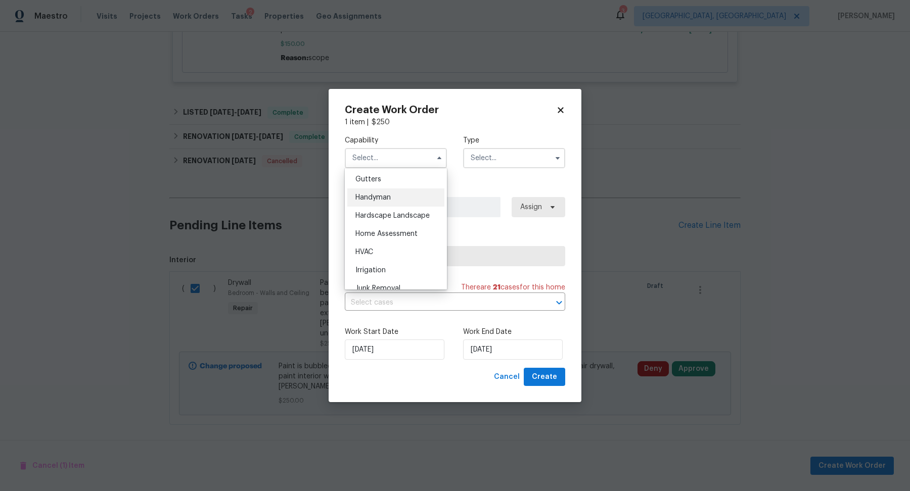
scroll to position [539, 0]
click at [371, 193] on div "Handyman" at bounding box center [395, 197] width 97 height 18
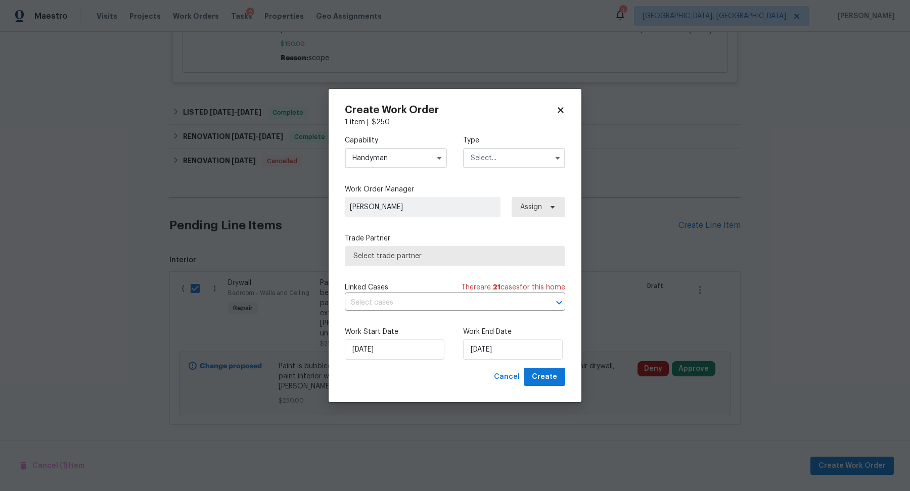
click at [487, 163] on input "text" at bounding box center [514, 158] width 102 height 20
click at [406, 161] on input "Handyman" at bounding box center [396, 158] width 102 height 20
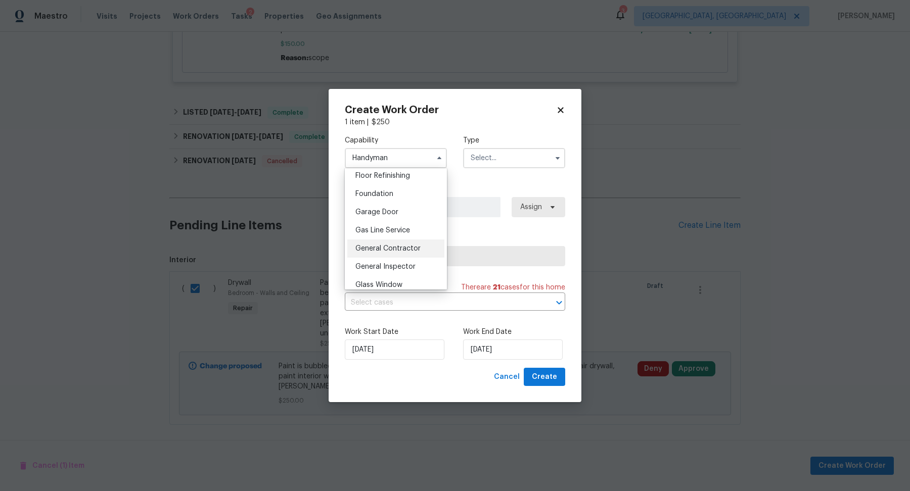
scroll to position [416, 0]
click at [393, 244] on span "General Contractor" at bounding box center [387, 247] width 65 height 7
type input "General Contractor"
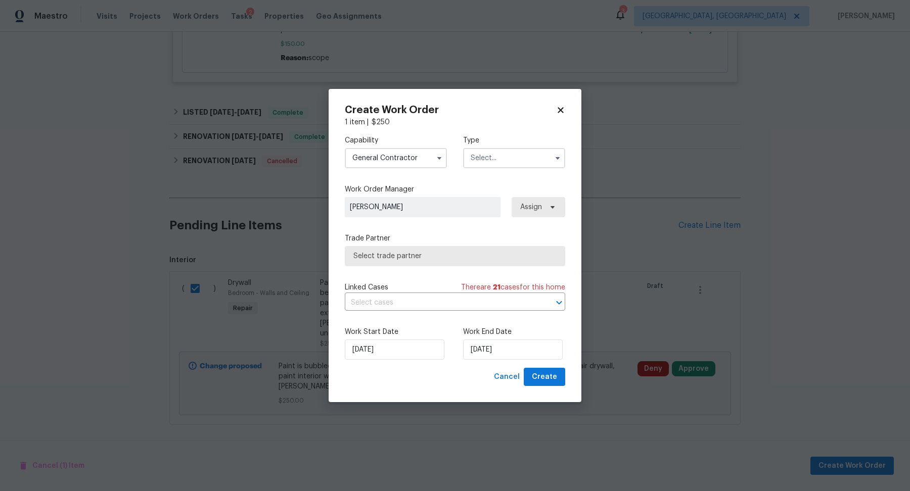
click at [479, 156] on input "text" at bounding box center [514, 158] width 102 height 20
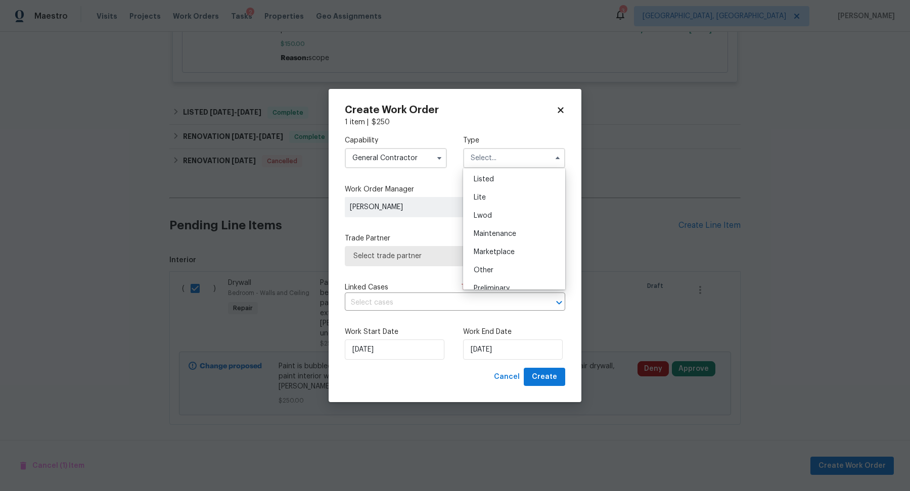
scroll to position [99, 0]
click at [480, 193] on div "Listed" at bounding box center [514, 190] width 97 height 18
type input "Listed"
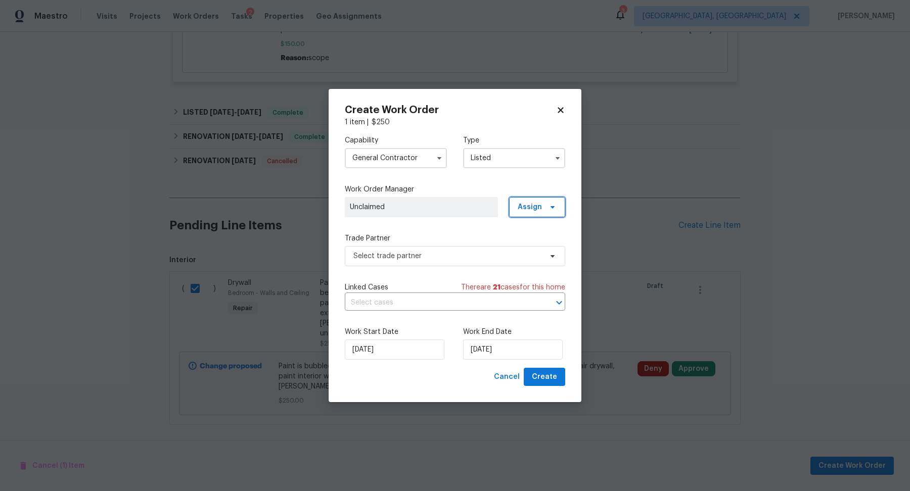
click at [527, 213] on span "Assign" at bounding box center [537, 207] width 56 height 20
click at [525, 268] on div "Assign to HPM" at bounding box center [541, 264] width 48 height 10
click at [432, 252] on span "Select trade partner" at bounding box center [447, 256] width 189 height 10
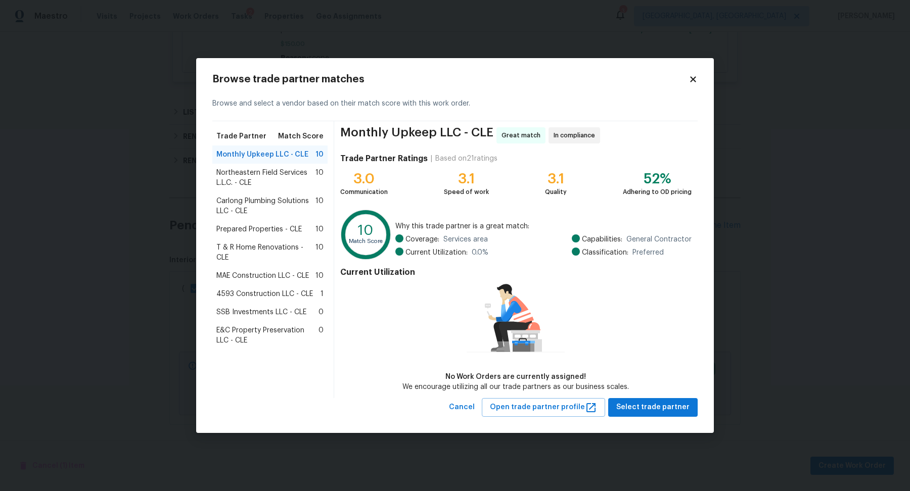
click at [276, 252] on span "T & R Home Renovations - CLE" at bounding box center [265, 253] width 99 height 20
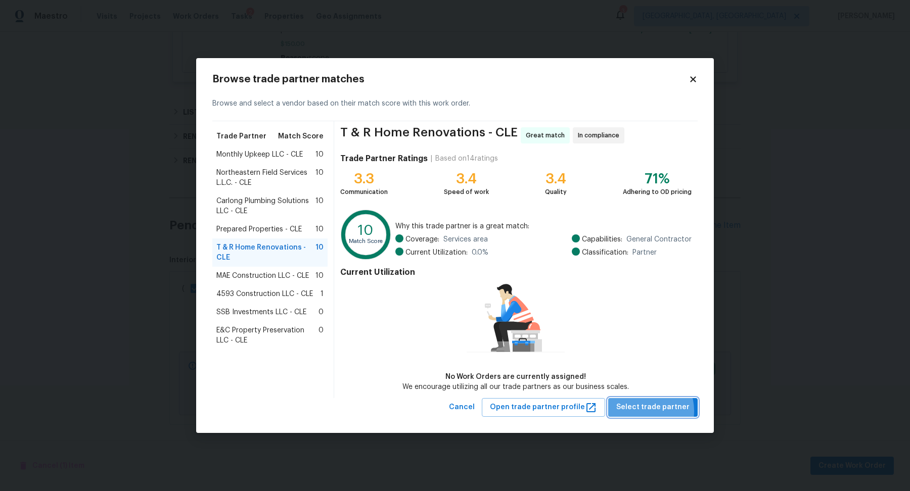
click at [645, 411] on span "Select trade partner" at bounding box center [652, 407] width 73 height 13
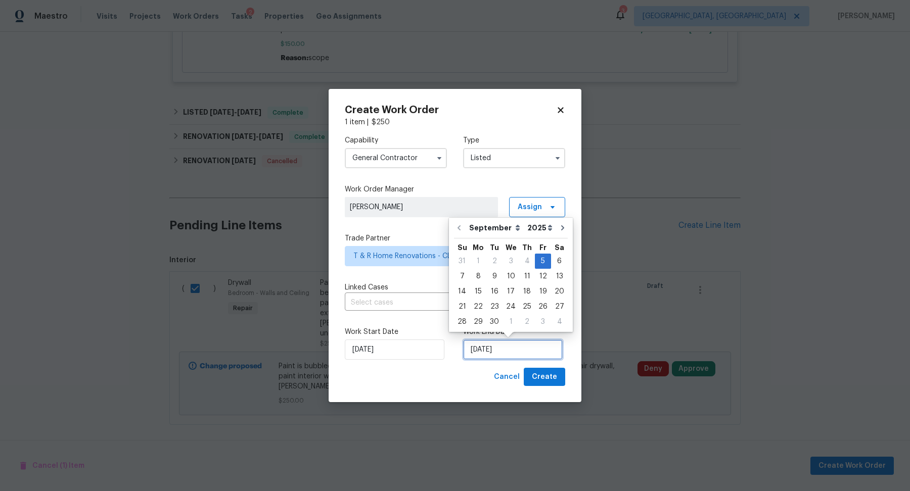
click at [521, 354] on input "[DATE]" at bounding box center [513, 350] width 100 height 20
click at [491, 280] on div "9" at bounding box center [494, 276] width 16 height 14
type input "9/9/2025"
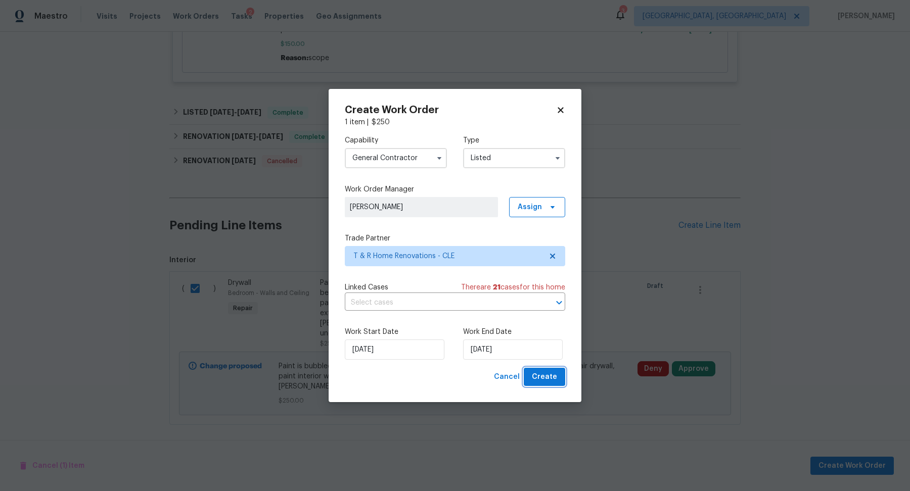
click at [548, 377] on span "Create" at bounding box center [544, 377] width 25 height 13
checkbox input "false"
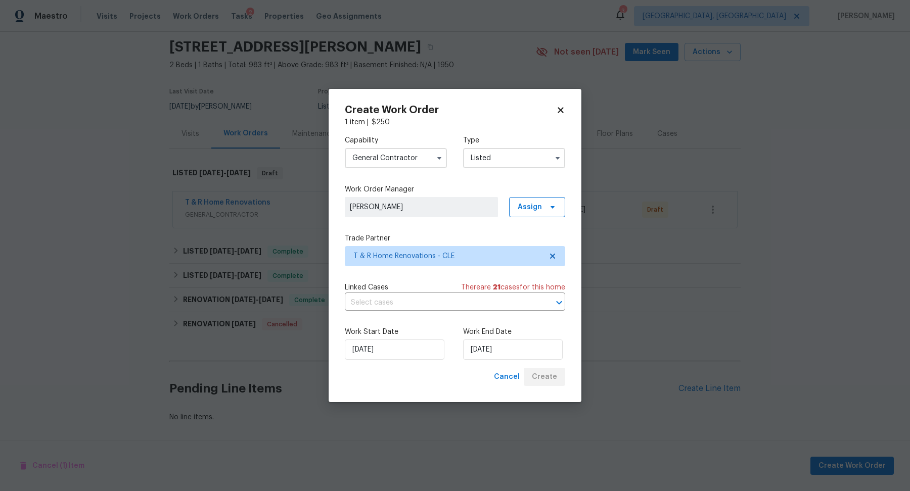
scroll to position [33, 0]
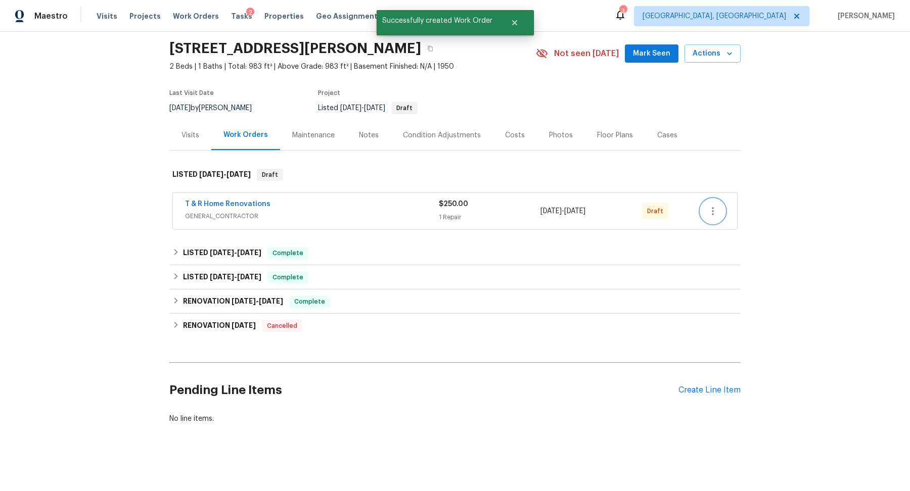
click at [715, 207] on icon "button" at bounding box center [713, 211] width 12 height 12
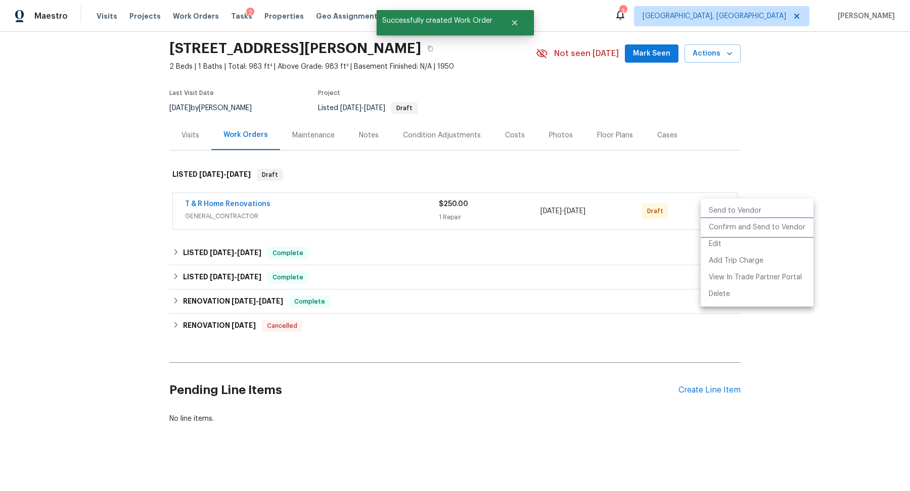
click at [712, 223] on li "Confirm and Send to Vendor" at bounding box center [757, 227] width 113 height 17
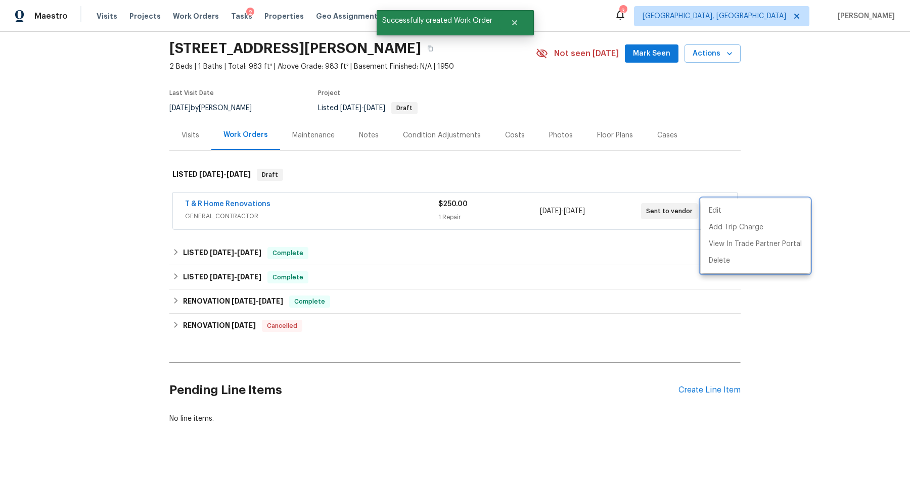
click at [601, 250] on div at bounding box center [455, 245] width 910 height 491
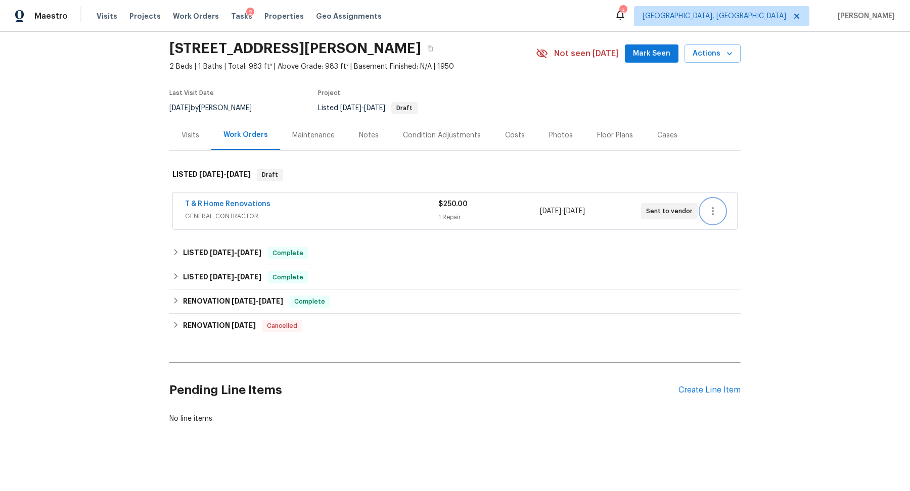
scroll to position [0, 0]
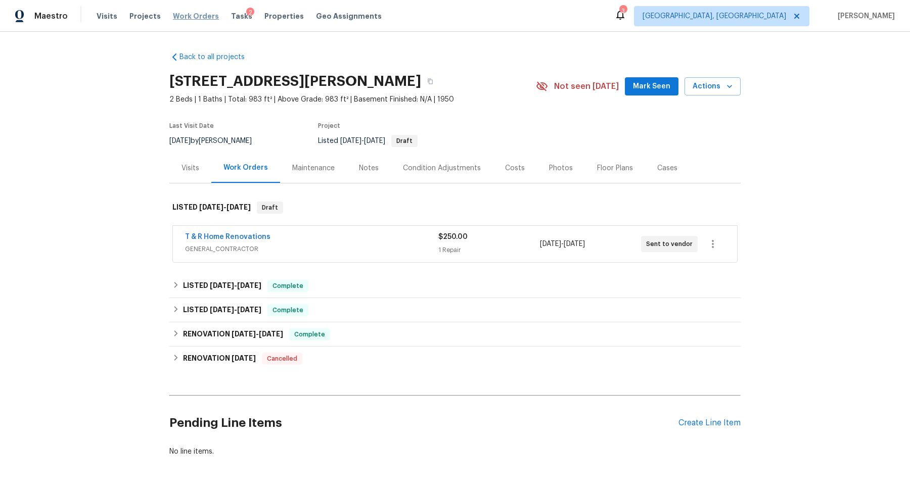
click at [193, 15] on span "Work Orders" at bounding box center [196, 16] width 46 height 10
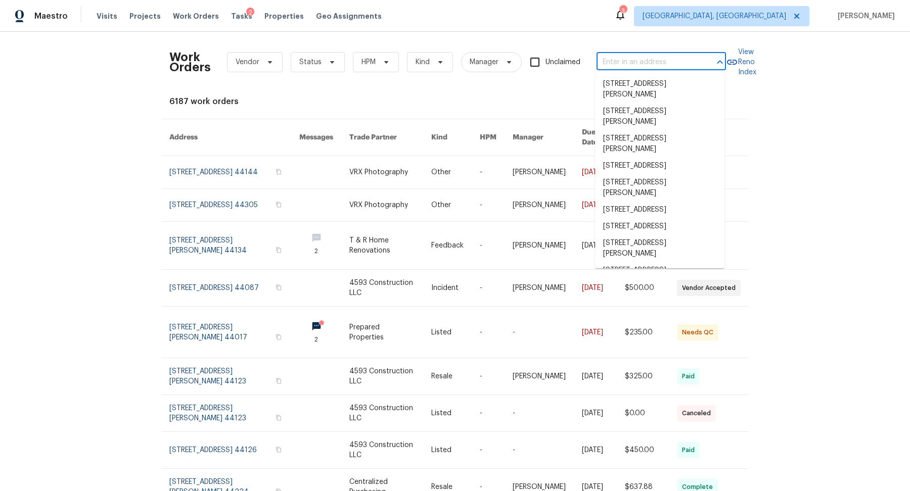
click at [648, 61] on input "text" at bounding box center [647, 63] width 101 height 16
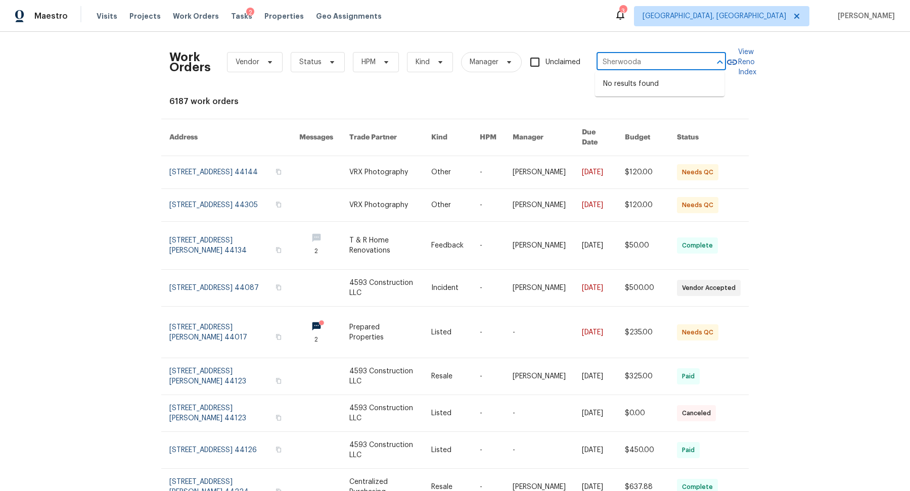
type input "Sherwood"
click at [658, 85] on li "[STREET_ADDRESS]" at bounding box center [659, 84] width 129 height 17
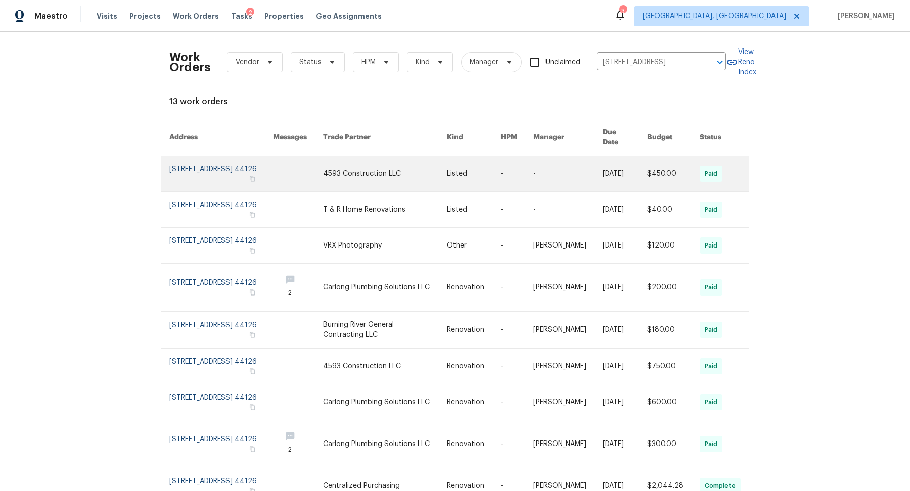
click at [193, 165] on link at bounding box center [221, 173] width 104 height 35
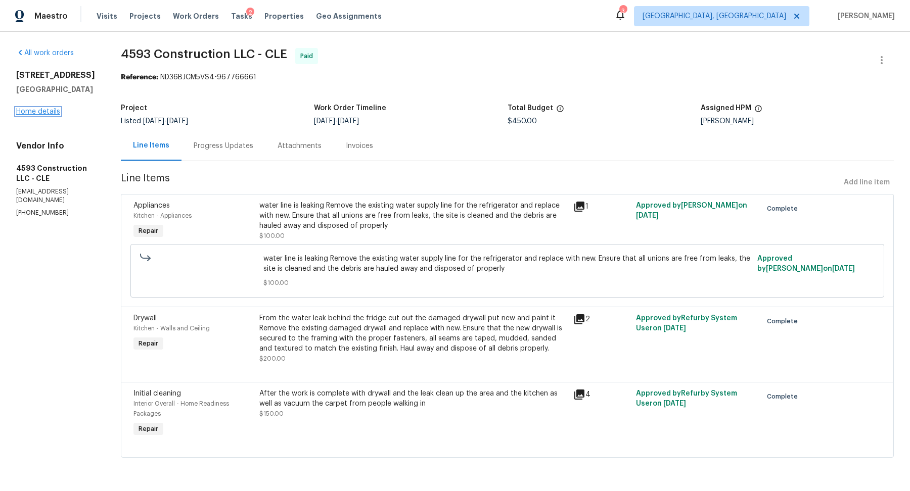
click at [46, 109] on link "Home details" at bounding box center [38, 111] width 44 height 7
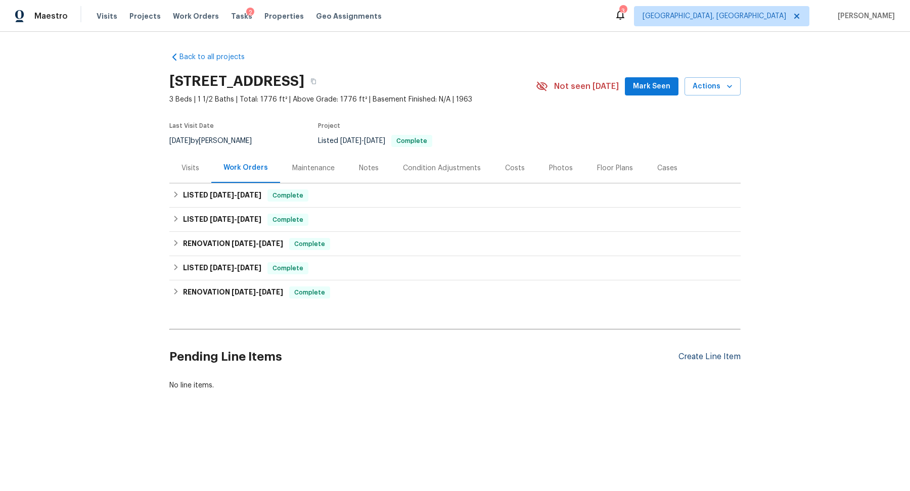
click at [689, 353] on div "Create Line Item" at bounding box center [709, 357] width 62 height 10
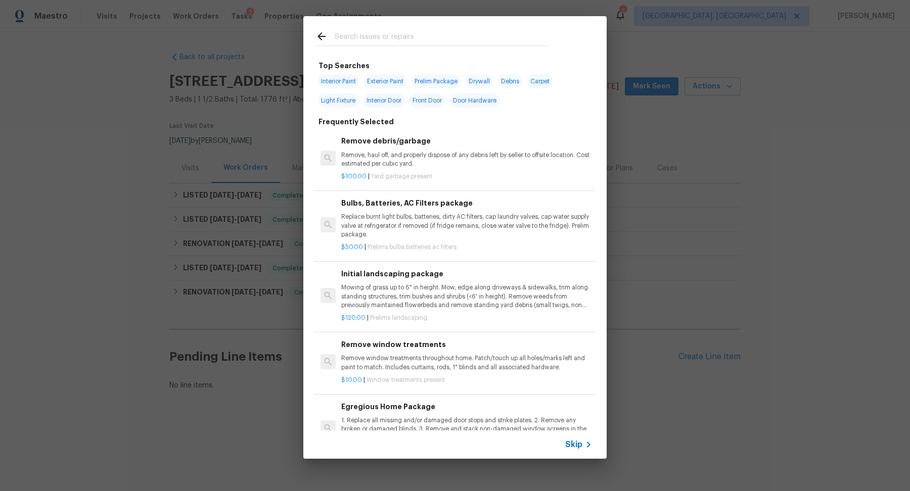
click at [385, 25] on div at bounding box center [432, 36] width 258 height 40
click at [390, 31] on input "text" at bounding box center [442, 37] width 214 height 15
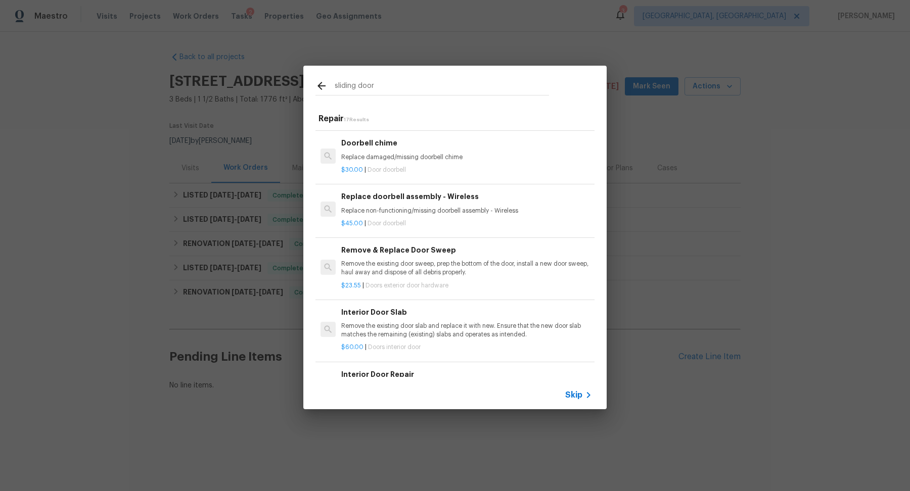
scroll to position [299, 0]
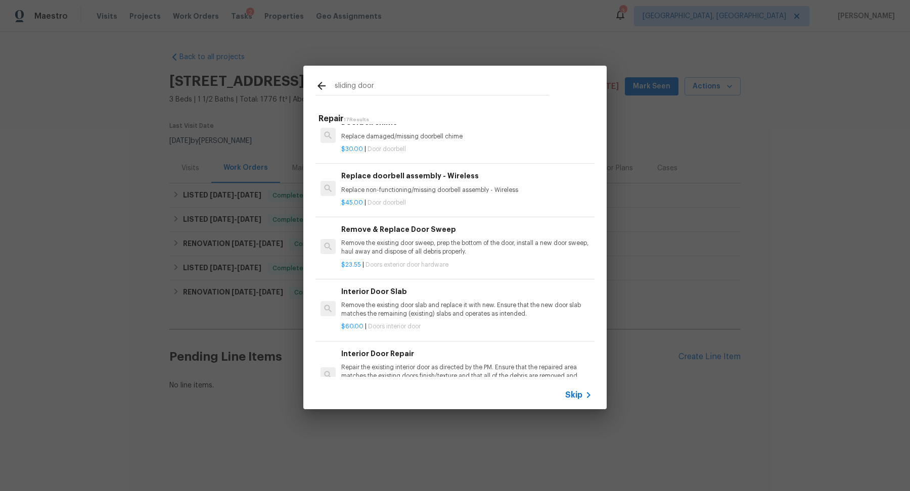
type input "sliding door"
click at [451, 285] on div "Interior Door Slab Remove the existing door slab and replace it with new. Ensur…" at bounding box center [467, 309] width 254 height 49
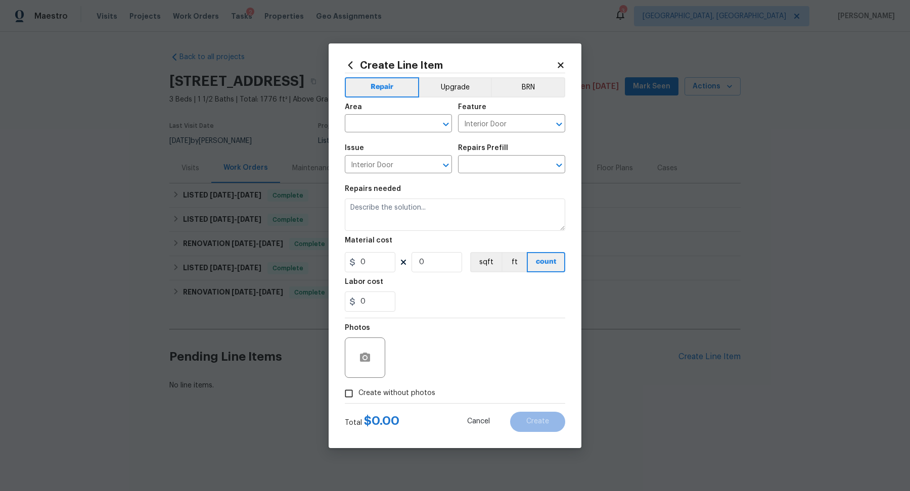
type textarea "Remove the existing door slab and replace it with new. Ensure that the new door…"
type input "1"
type input "Interior Door Slab $60.00"
type input "60"
click at [381, 125] on input "text" at bounding box center [384, 125] width 79 height 16
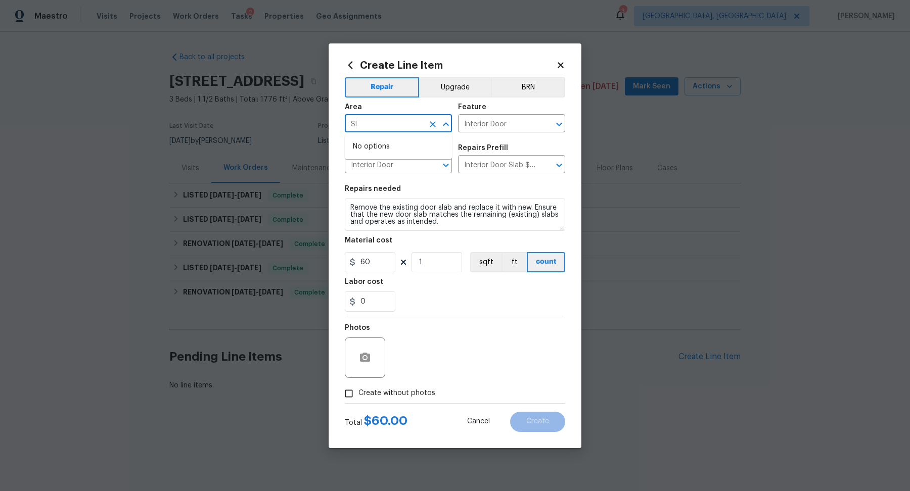
type input "S"
type input "d"
click at [383, 160] on li "Exterior Overall" at bounding box center [398, 163] width 107 height 17
type input "Exterior Overall"
click at [503, 125] on input "Interior Door" at bounding box center [497, 125] width 79 height 16
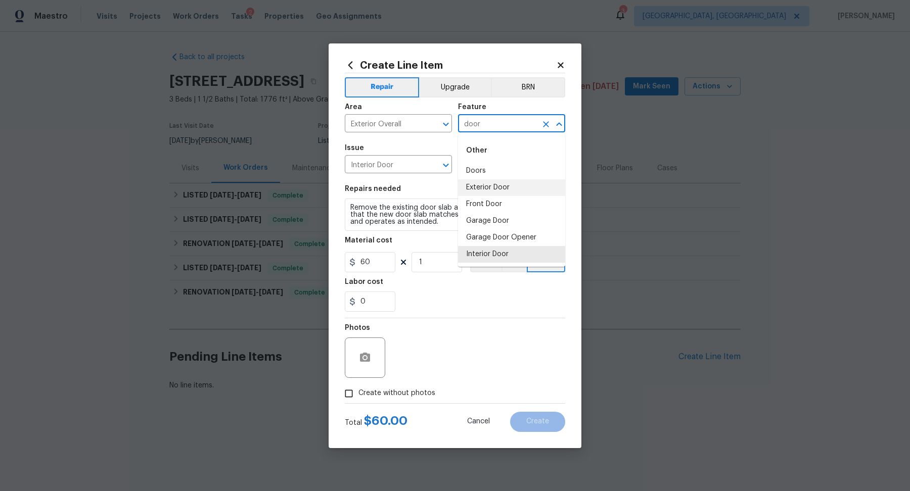
click at [508, 191] on li "Exterior Door" at bounding box center [511, 187] width 107 height 17
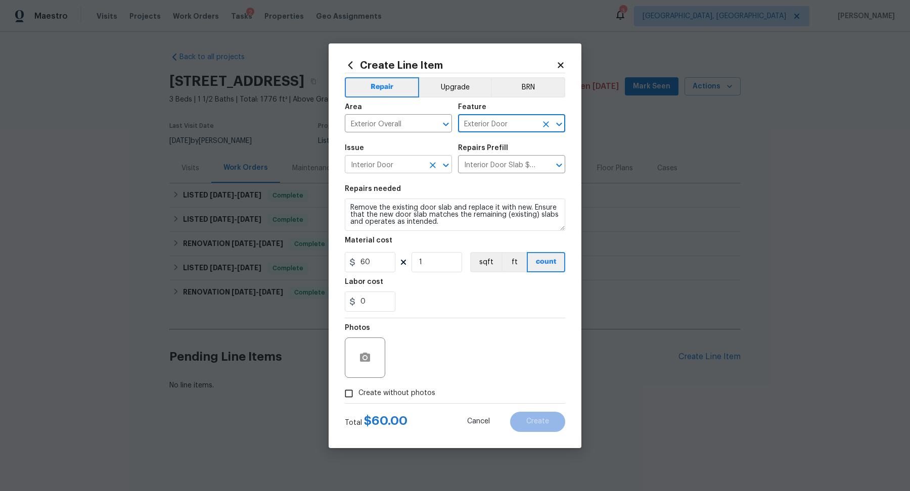
type input "Exterior Door"
click at [399, 160] on input "Interior Door" at bounding box center [384, 166] width 79 height 16
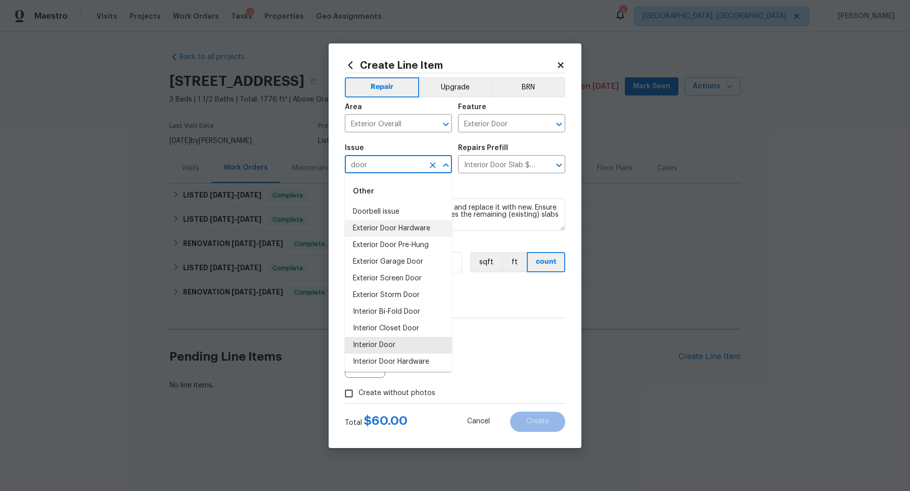
click at [390, 231] on li "Exterior Door Hardware" at bounding box center [398, 228] width 107 height 17
type input "Exterior Door Hardware"
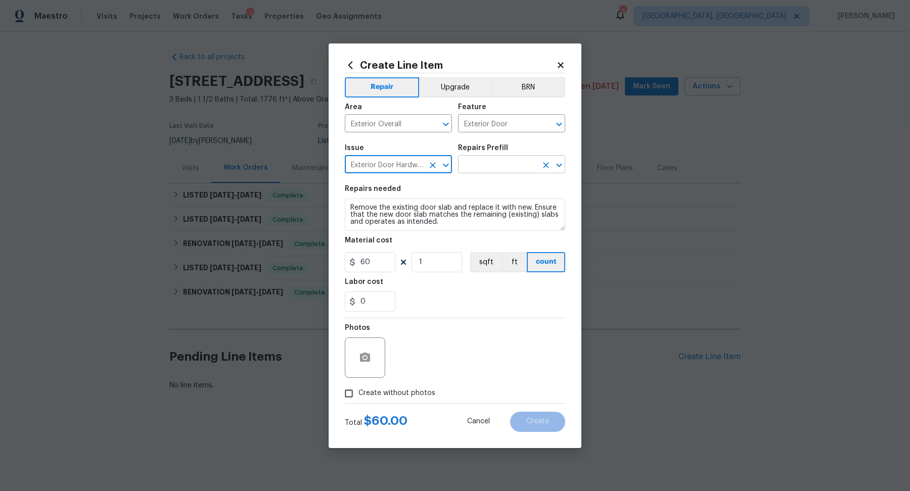
type input "Exterior Door Hardware"
click at [503, 171] on input "text" at bounding box center [497, 166] width 79 height 16
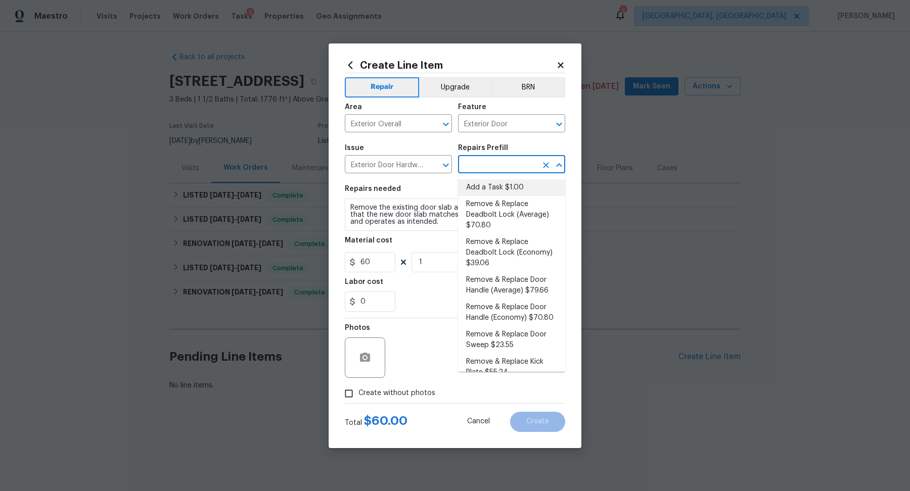
click at [489, 191] on li "Add a Task $1.00" at bounding box center [511, 187] width 107 height 17
type input "Interior Door"
type input "Add a Task $1.00"
type textarea "HPM to detail"
type input "1"
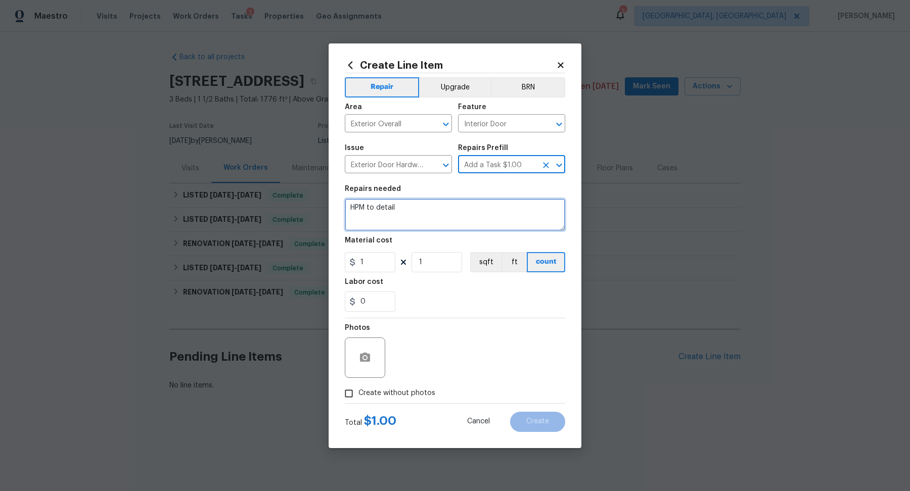
click at [432, 210] on textarea "HPM to detail" at bounding box center [455, 215] width 220 height 32
type textarea "Repair damaged exterior door lock"
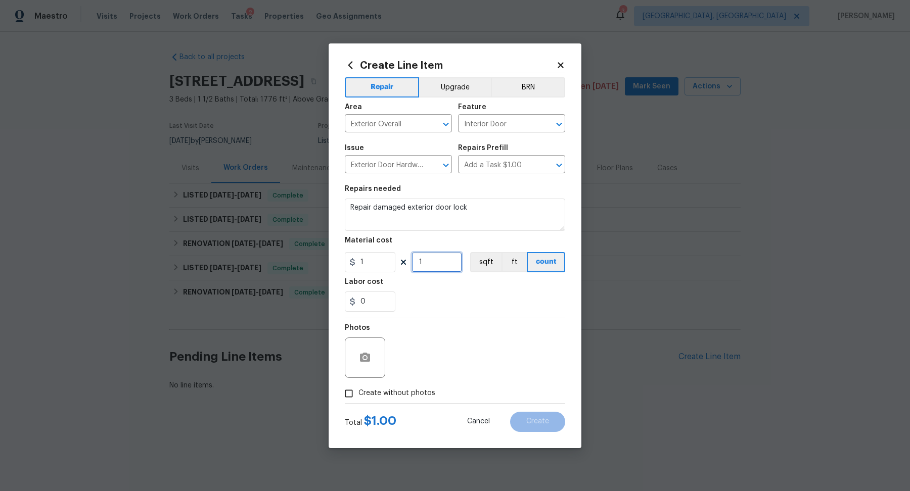
click at [426, 265] on input "1" at bounding box center [437, 262] width 51 height 20
type input "100"
click at [338, 389] on div "Create Line Item Repair Upgrade BRN Area Exterior Overall ​ Feature Interior Do…" at bounding box center [455, 245] width 253 height 405
click at [367, 391] on span "Create without photos" at bounding box center [396, 393] width 77 height 11
click at [358, 391] on input "Create without photos" at bounding box center [348, 393] width 19 height 19
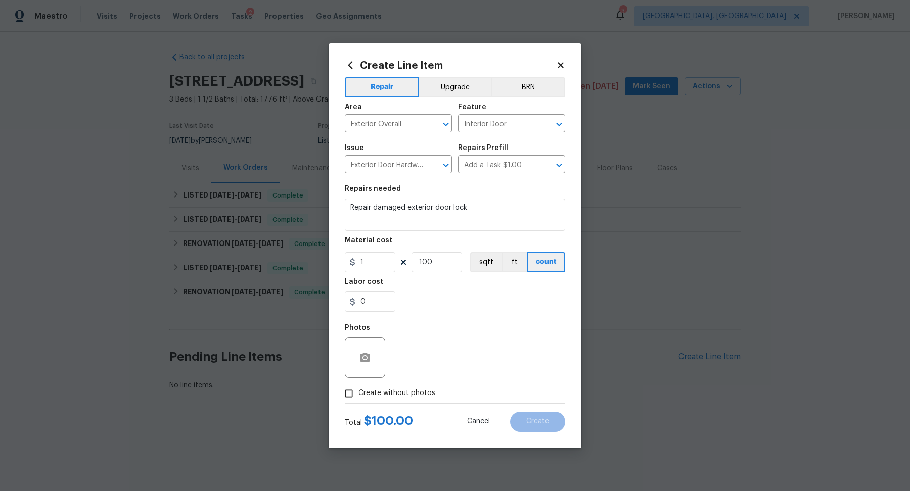
checkbox input "true"
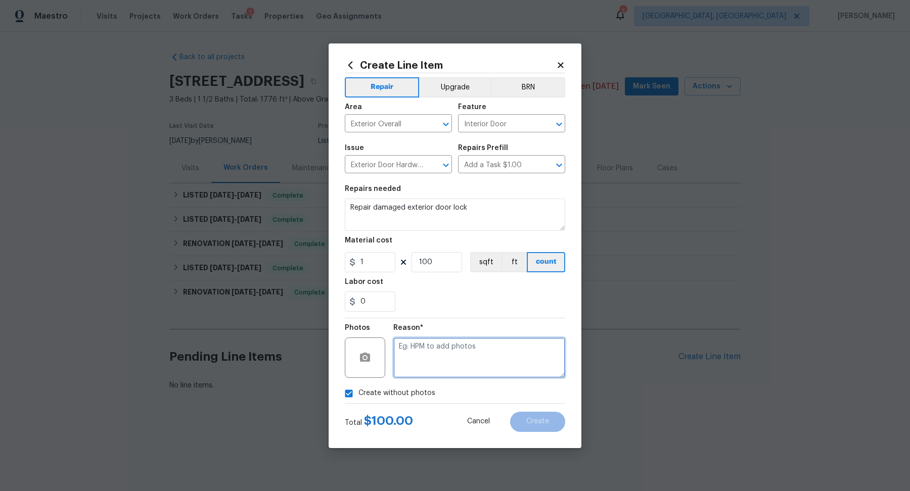
click at [428, 361] on textarea at bounding box center [479, 358] width 172 height 40
type textarea "deks"
click at [536, 421] on span "Create" at bounding box center [537, 422] width 23 height 8
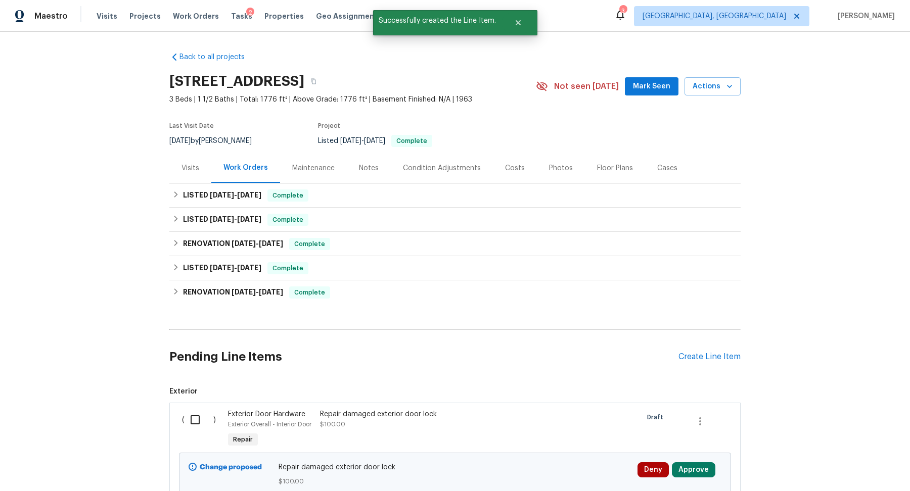
click at [195, 417] on input "checkbox" at bounding box center [199, 420] width 29 height 21
checkbox input "true"
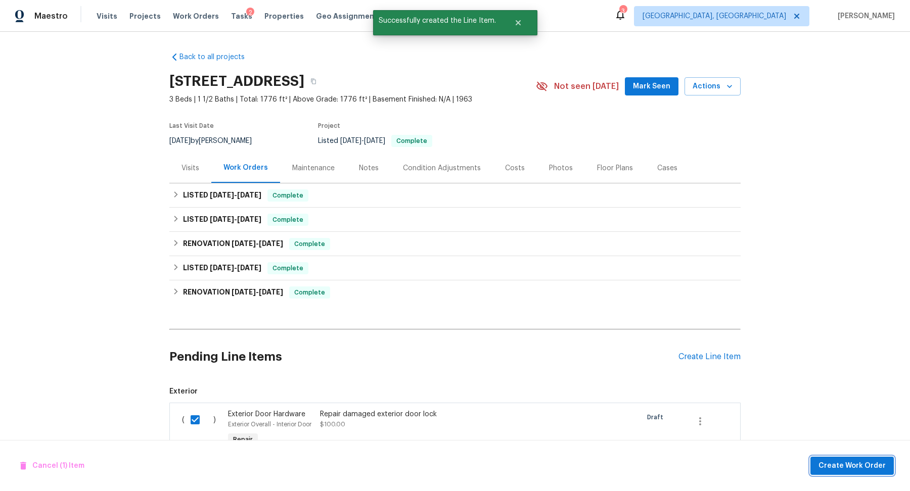
click at [842, 462] on span "Create Work Order" at bounding box center [852, 466] width 67 height 13
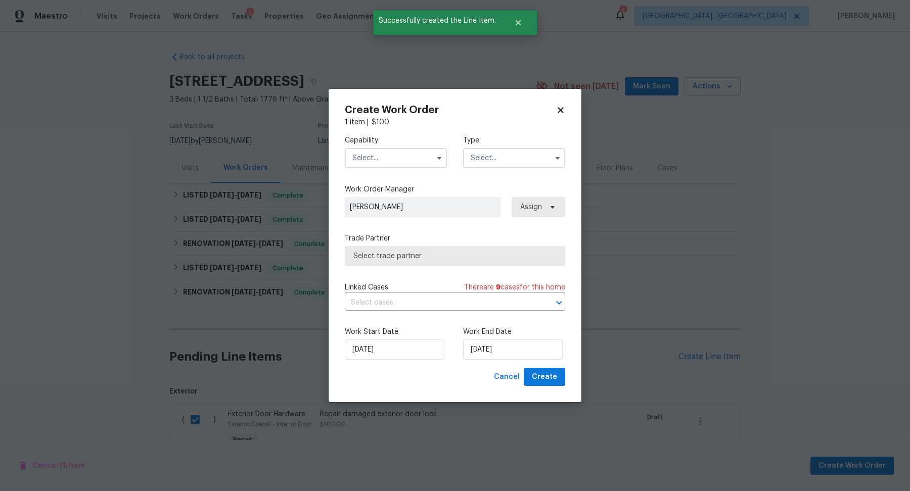
click at [399, 158] on input "text" at bounding box center [396, 158] width 102 height 20
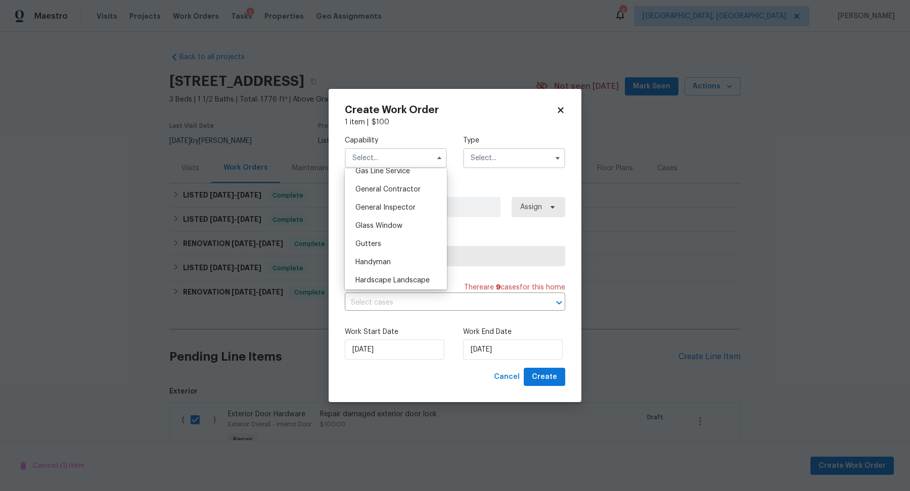
scroll to position [485, 0]
click at [371, 178] on span "General Contractor" at bounding box center [387, 177] width 65 height 7
type input "General Contractor"
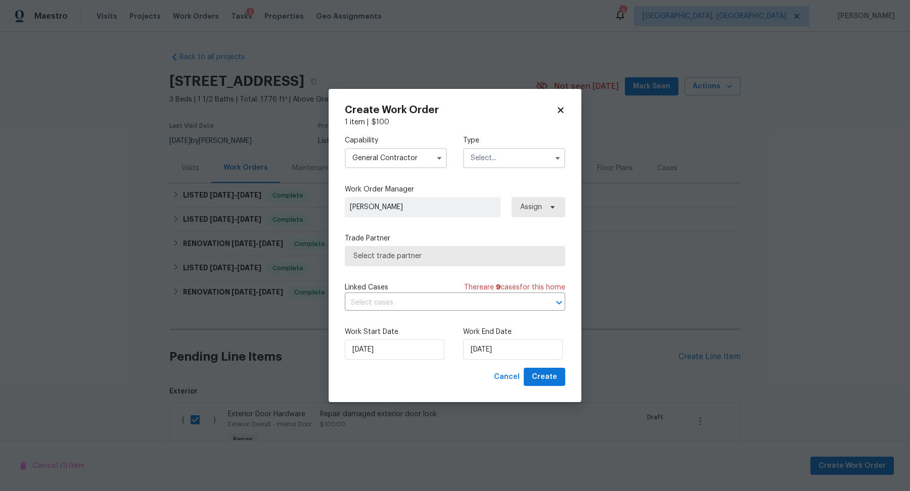
click at [508, 152] on input "text" at bounding box center [514, 158] width 102 height 20
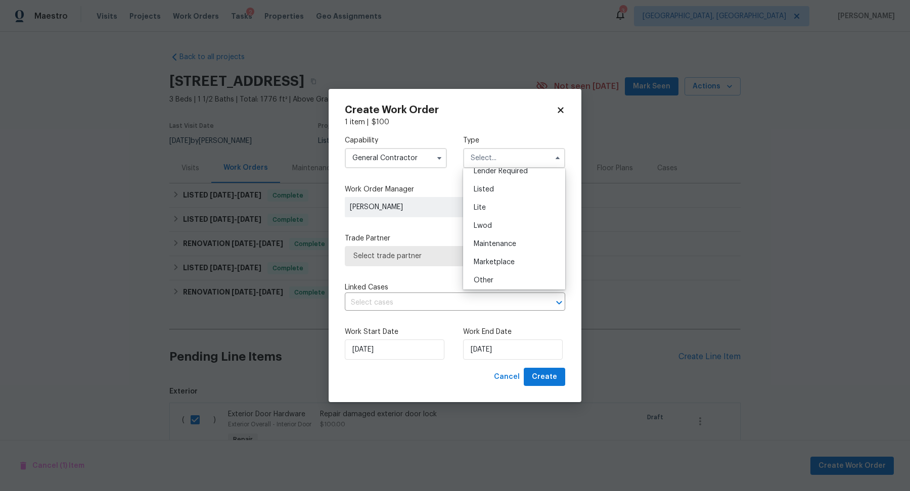
scroll to position [87, 0]
click at [496, 198] on div "Listed" at bounding box center [514, 202] width 97 height 18
type input "Listed"
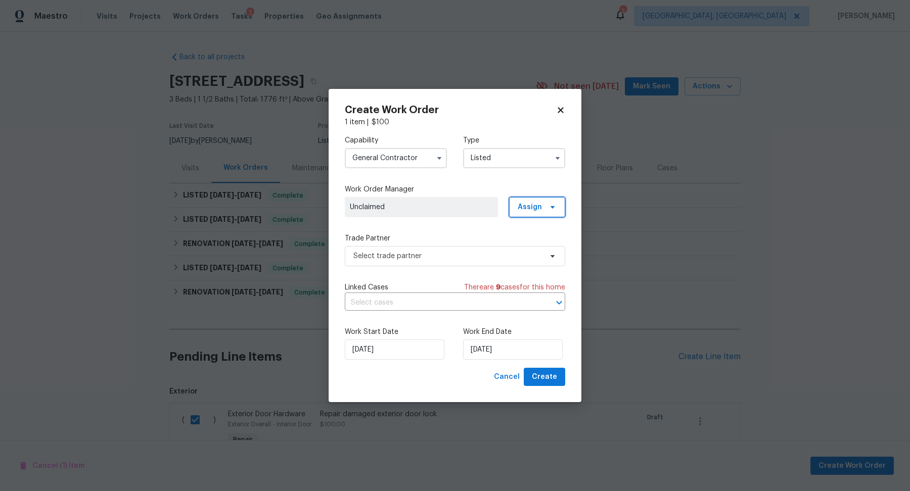
click at [528, 214] on span "Assign" at bounding box center [537, 207] width 56 height 20
click at [529, 269] on div "Assign to HPM" at bounding box center [542, 264] width 57 height 14
click at [520, 263] on div "Assign to HPM" at bounding box center [541, 264] width 48 height 10
click at [464, 252] on span "Select trade partner" at bounding box center [447, 256] width 189 height 10
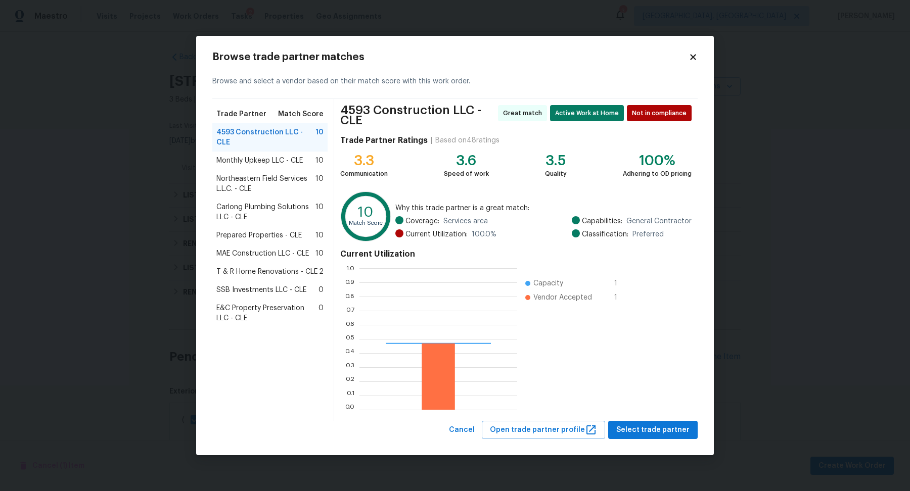
scroll to position [142, 157]
click at [259, 267] on span "T & R Home Renovations - CLE" at bounding box center [266, 272] width 101 height 10
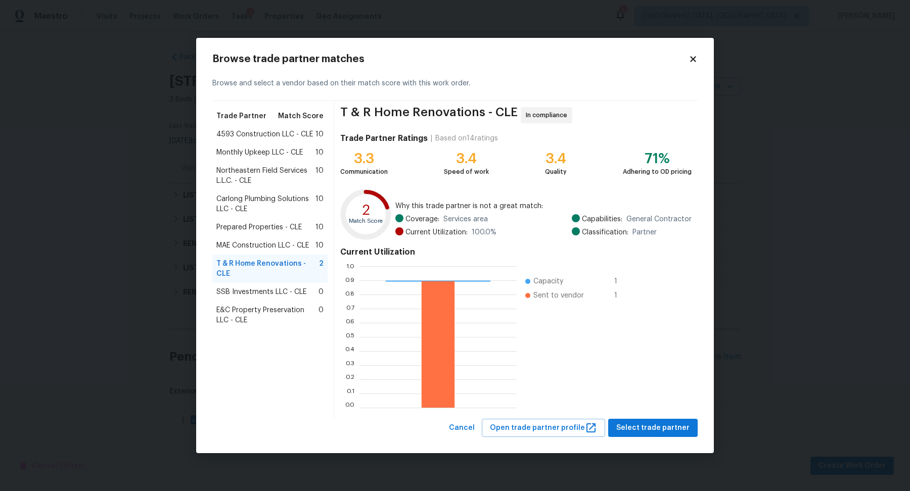
click at [643, 438] on div "Browse trade partner matches Browse and select a vendor based on their match sc…" at bounding box center [455, 246] width 518 height 416
click at [639, 433] on span "Select trade partner" at bounding box center [652, 428] width 73 height 13
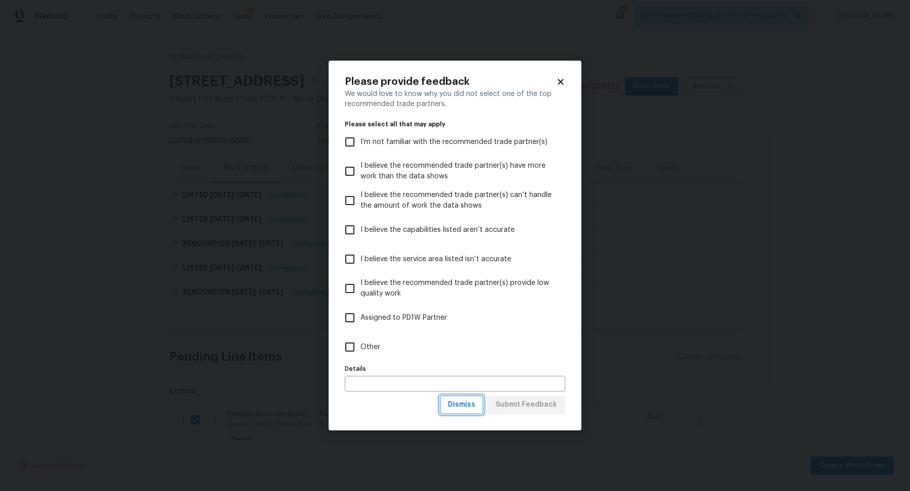
click at [465, 403] on span "Dismiss" at bounding box center [461, 405] width 27 height 13
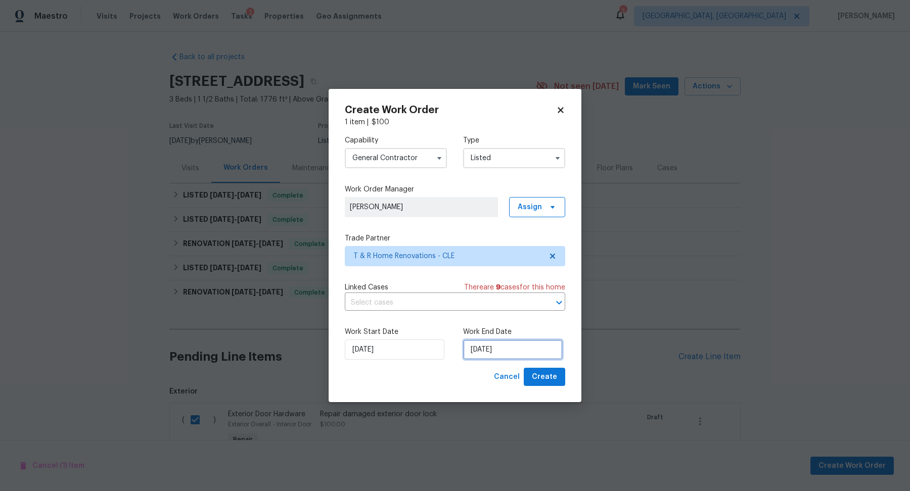
click at [501, 352] on input "[DATE]" at bounding box center [513, 350] width 100 height 20
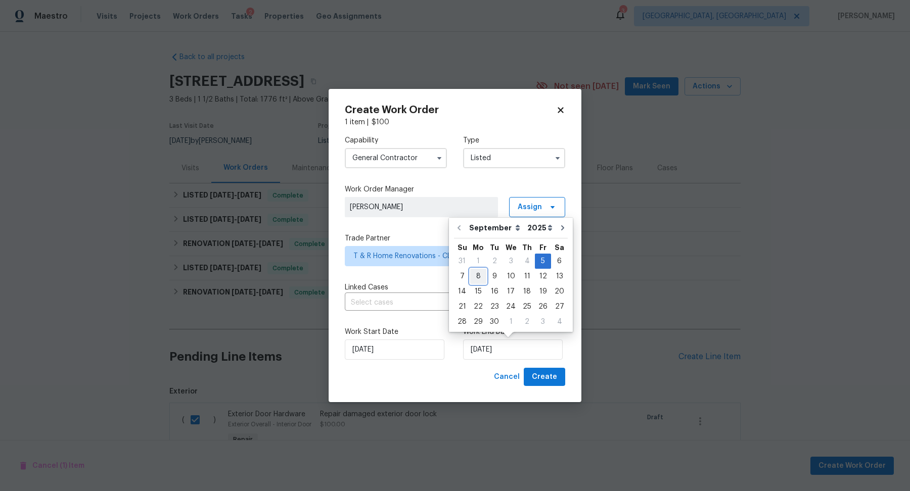
click at [480, 279] on div "8" at bounding box center [478, 276] width 16 height 14
type input "[DATE]"
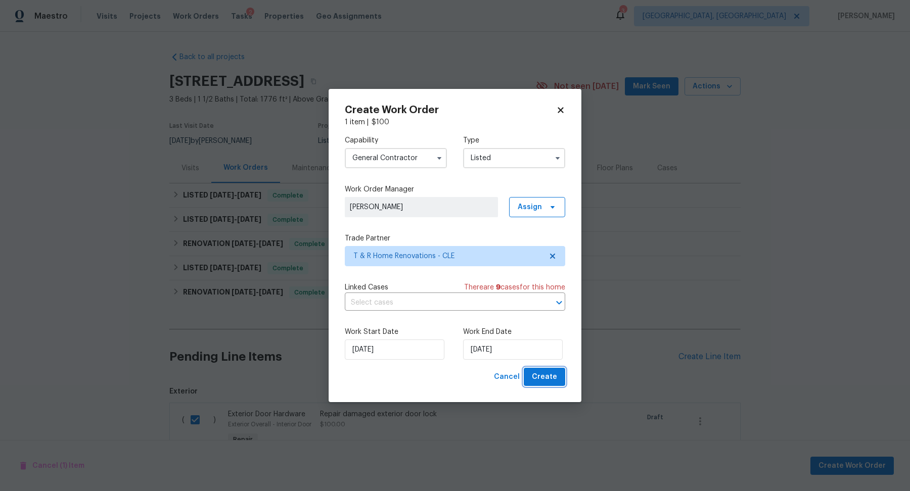
click at [539, 376] on span "Create" at bounding box center [544, 377] width 25 height 13
checkbox input "false"
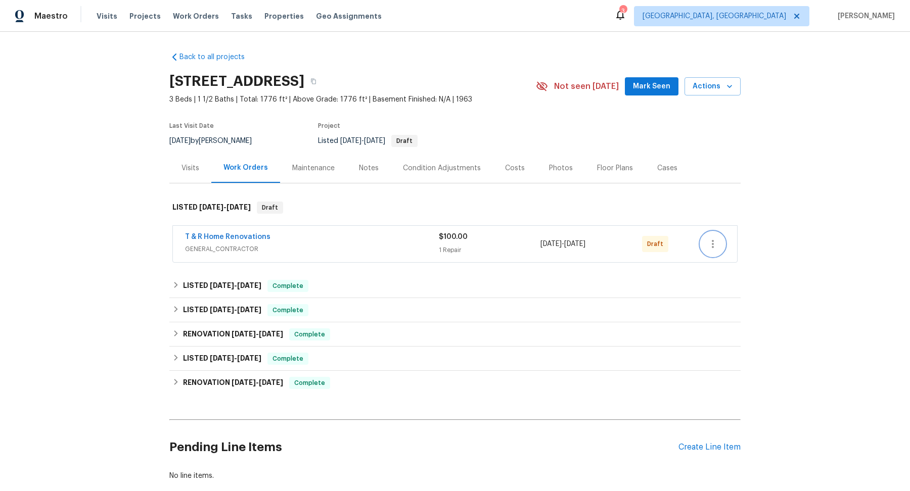
click at [708, 247] on icon "button" at bounding box center [713, 244] width 12 height 12
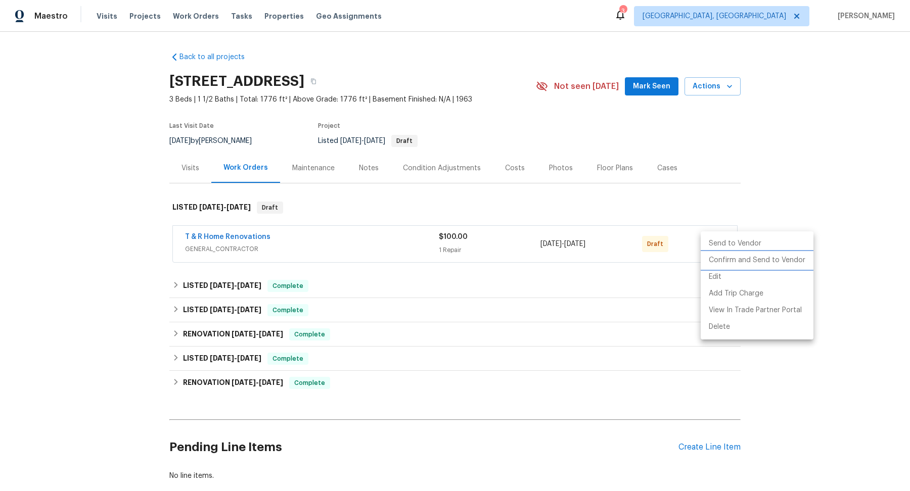
click at [713, 256] on li "Confirm and Send to Vendor" at bounding box center [757, 260] width 113 height 17
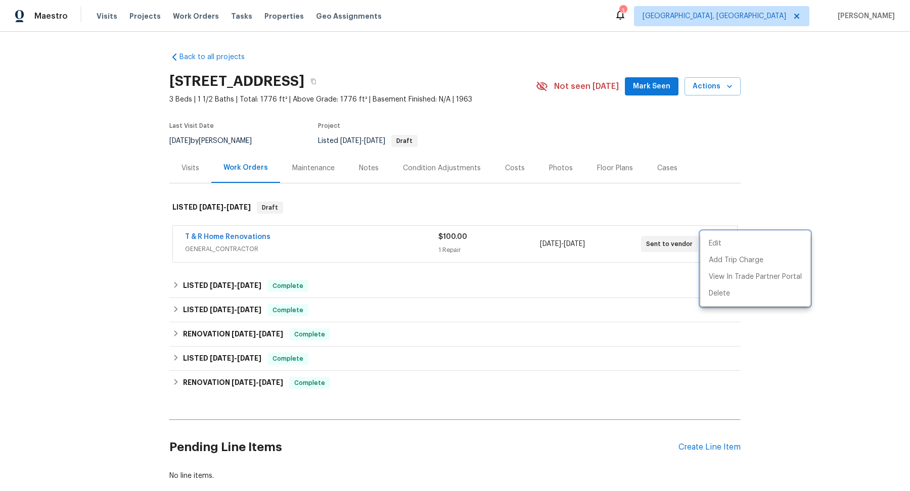
click at [586, 198] on div at bounding box center [455, 245] width 910 height 491
